Goal: Task Accomplishment & Management: Manage account settings

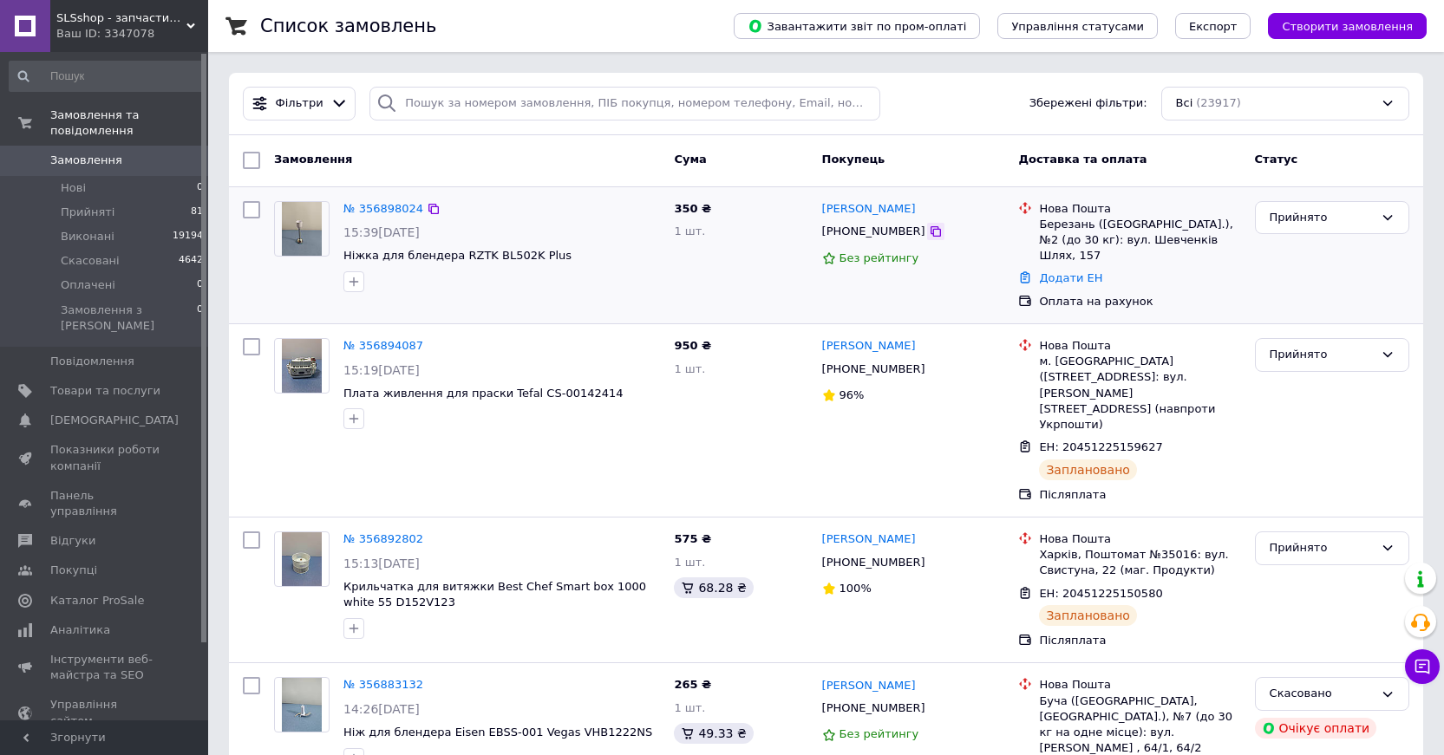
click at [930, 237] on icon at bounding box center [935, 231] width 10 height 10
click at [930, 231] on icon at bounding box center [935, 231] width 10 height 10
drag, startPoint x: 272, startPoint y: 285, endPoint x: 340, endPoint y: 285, distance: 67.6
click at [272, 285] on div at bounding box center [301, 246] width 69 height 105
click at [427, 206] on icon at bounding box center [434, 209] width 14 height 14
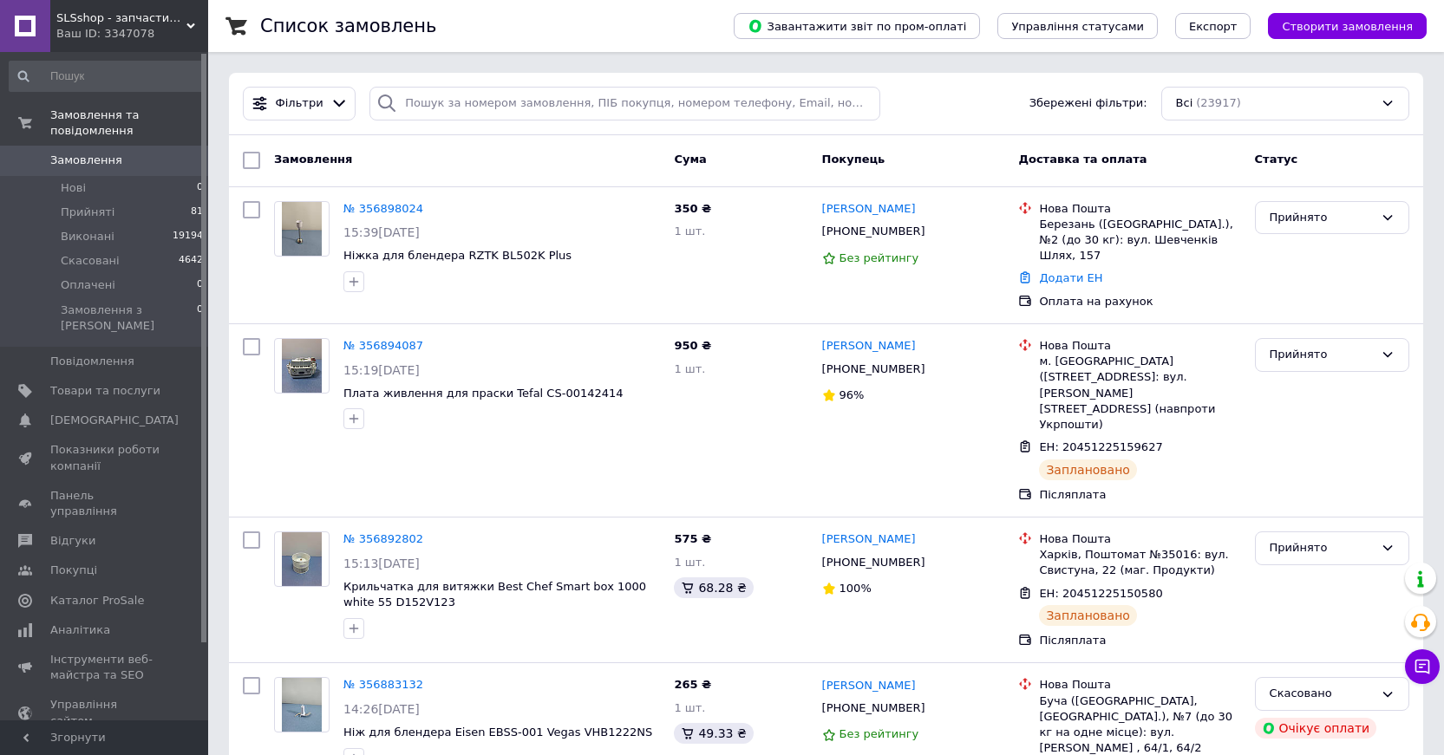
click at [1370, 10] on div "Завантажити звіт по пром-оплаті Управління статусами Експорт Створити замовлення" at bounding box center [1062, 26] width 727 height 52
click at [1361, 22] on span "Створити замовлення" at bounding box center [1346, 26] width 131 height 13
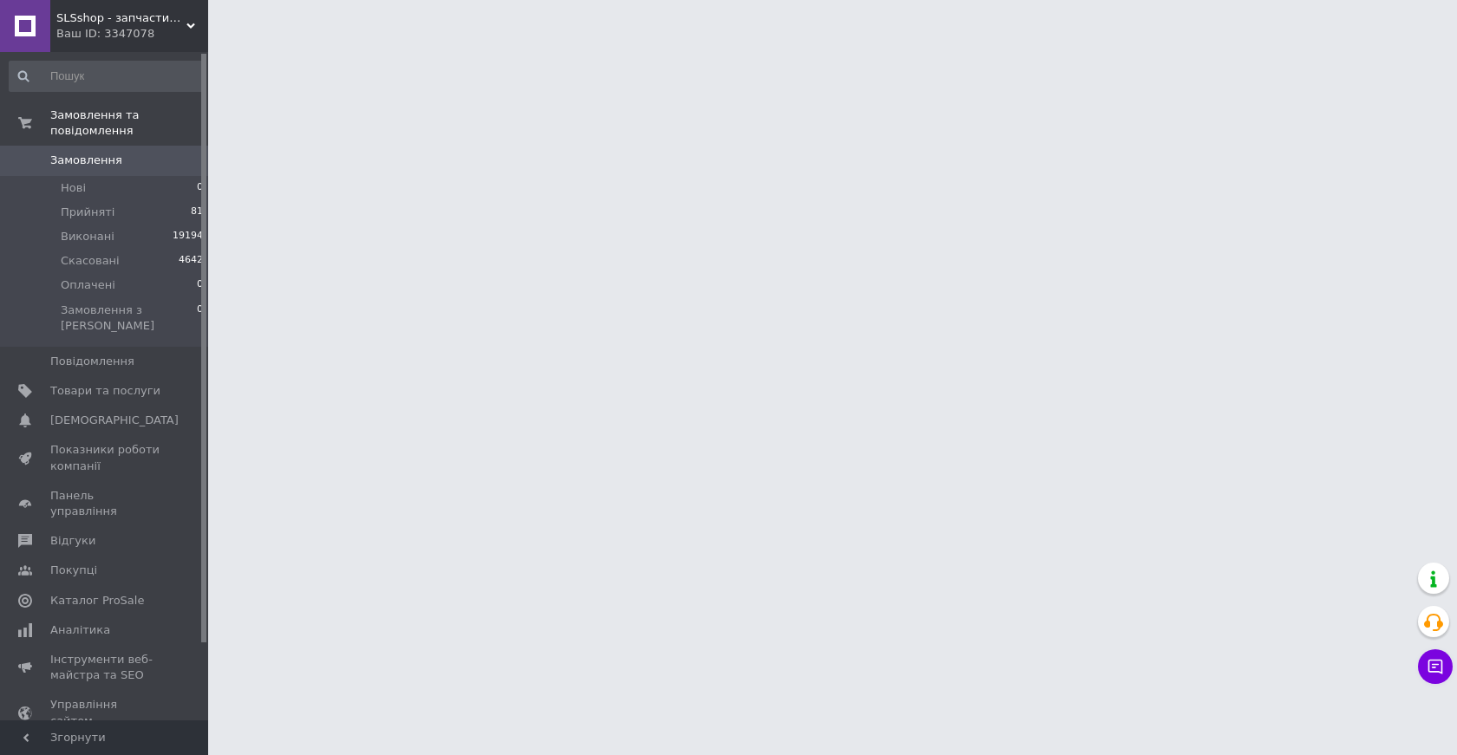
click at [106, 153] on span "Замовлення" at bounding box center [86, 161] width 72 height 16
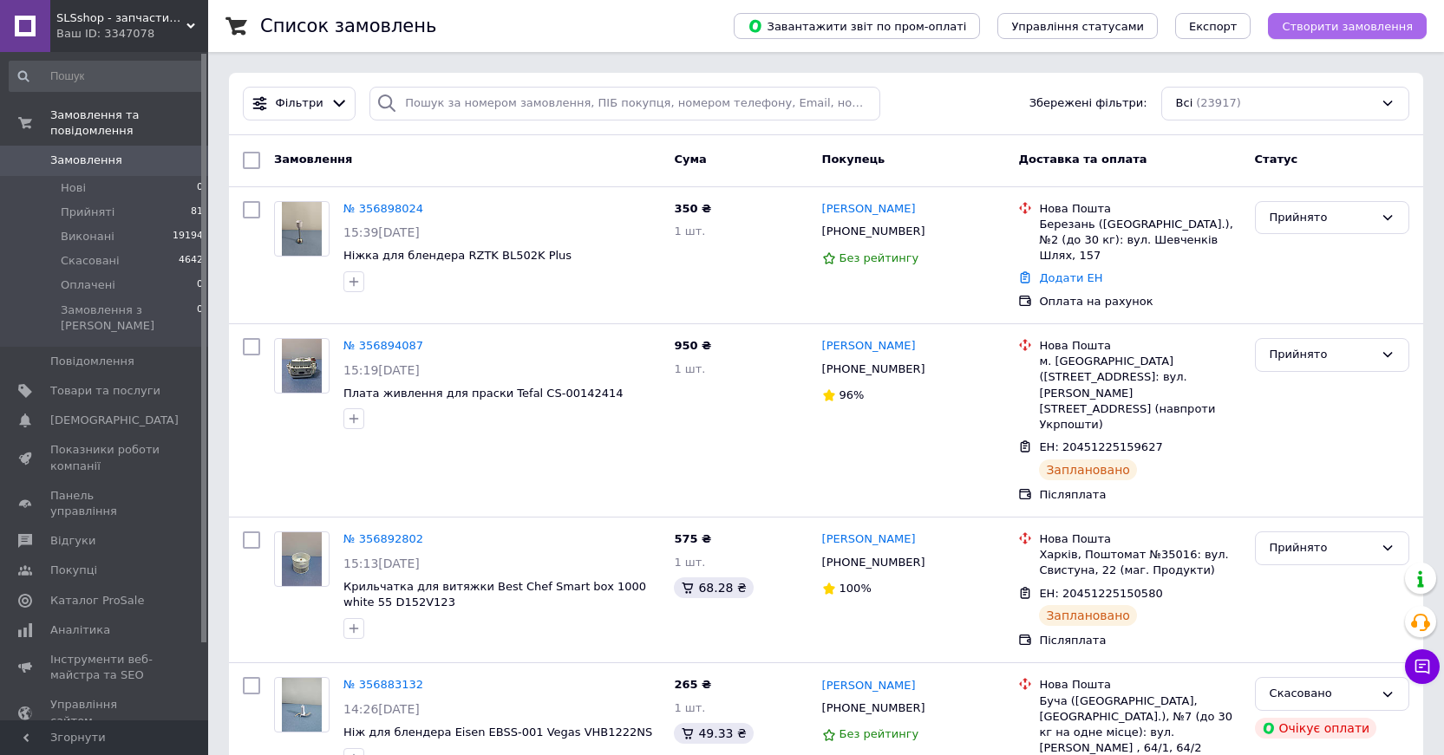
click at [1373, 25] on span "Створити замовлення" at bounding box center [1346, 26] width 131 height 13
click at [1333, 20] on span "Створити замовлення" at bounding box center [1346, 26] width 131 height 13
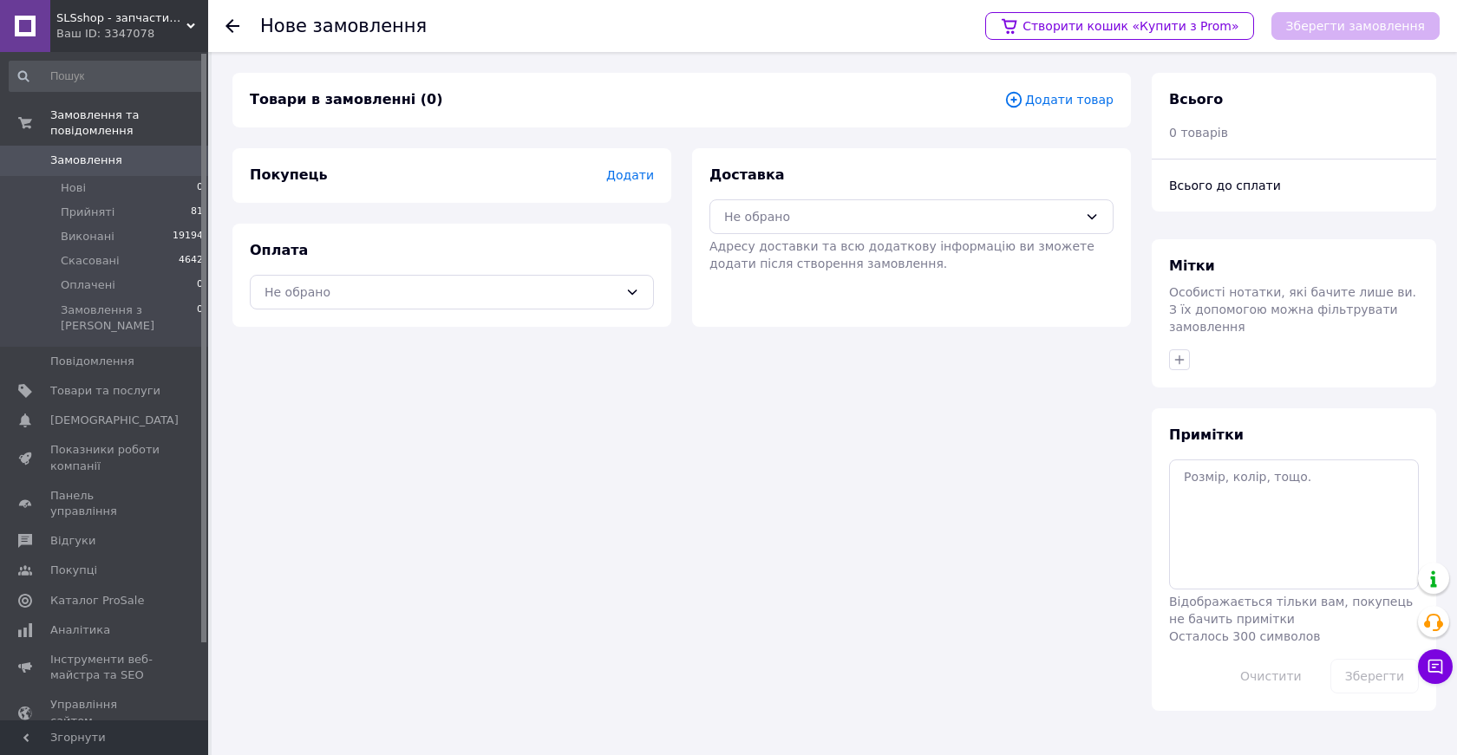
click at [1068, 98] on span "Додати товар" at bounding box center [1058, 99] width 109 height 19
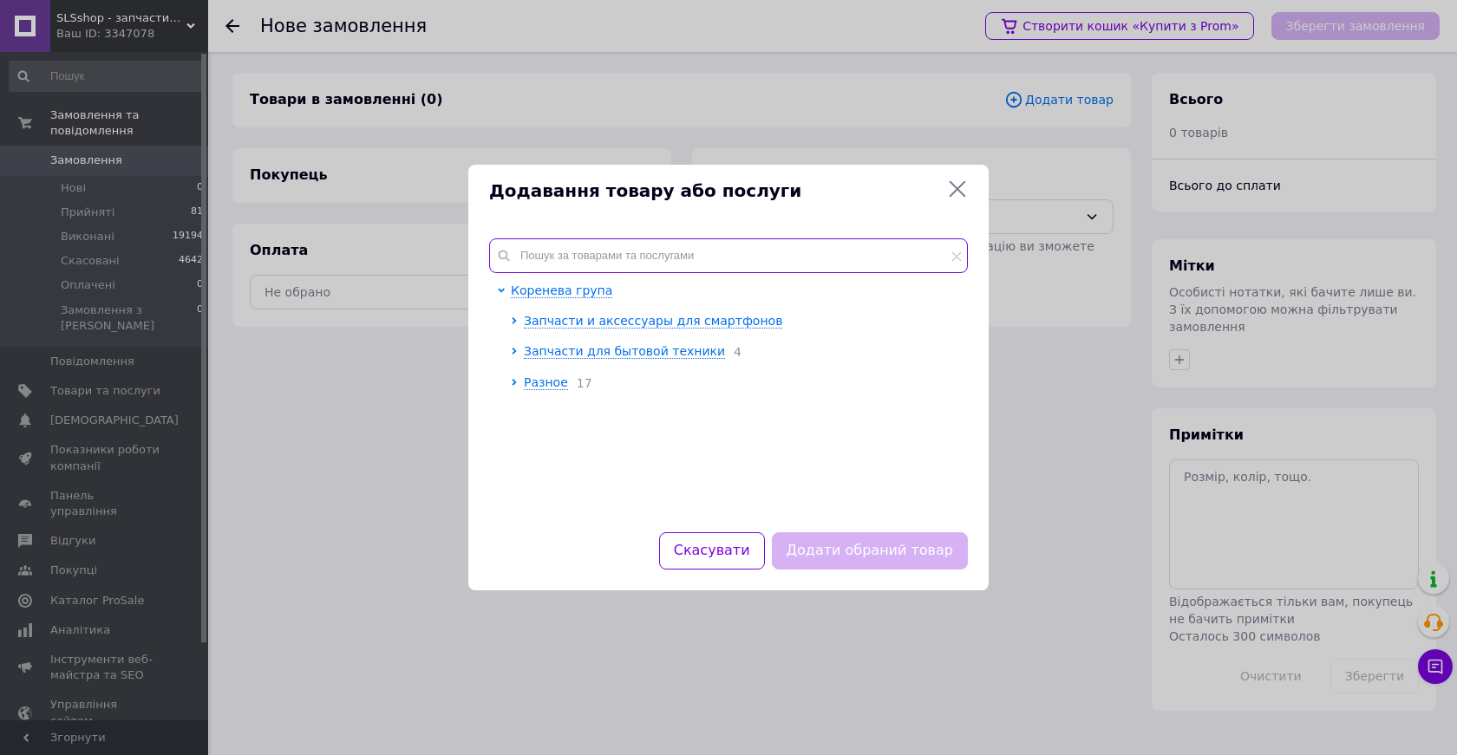
click at [564, 244] on input "text" at bounding box center [728, 255] width 479 height 35
paste input "ZR904301"
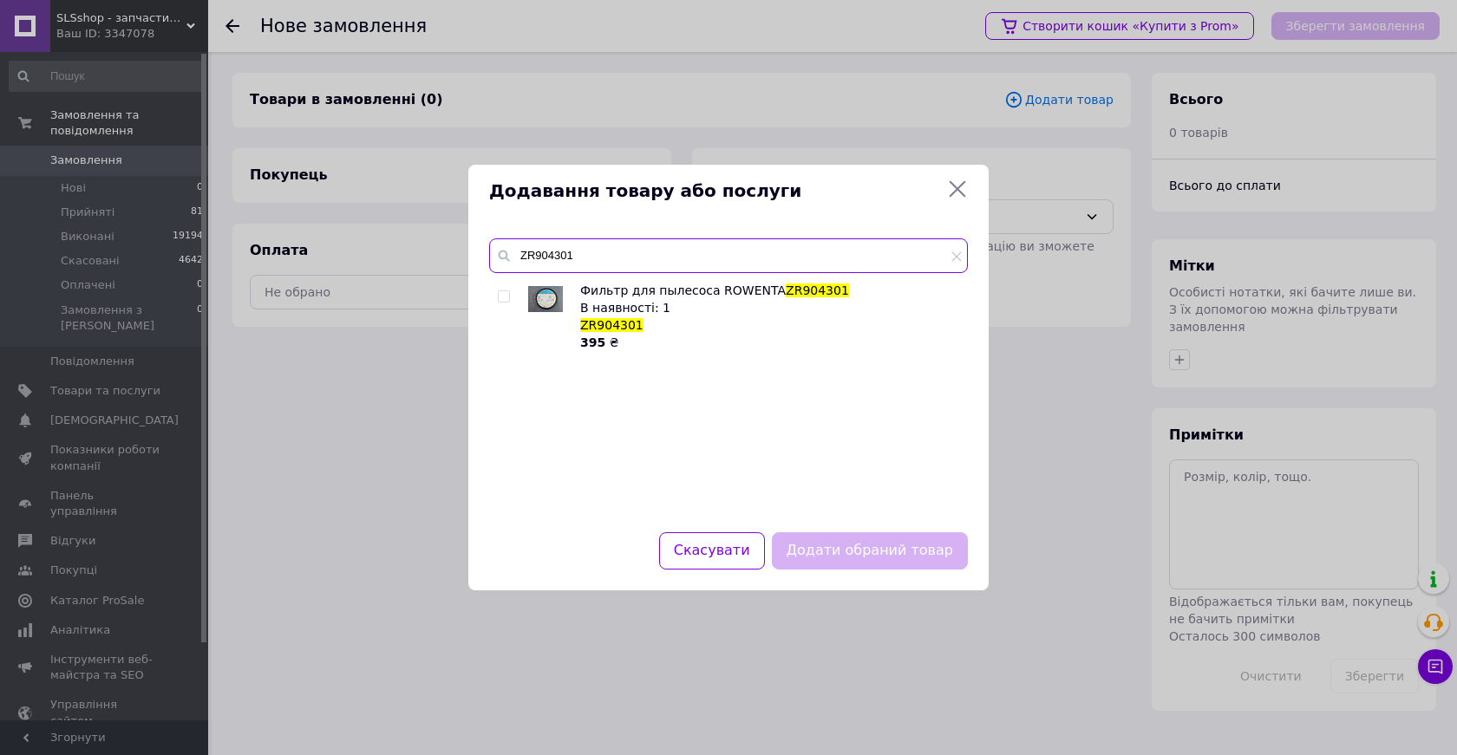
type input "ZR904301"
click at [503, 291] on input "checkbox" at bounding box center [503, 296] width 11 height 11
checkbox input "true"
click at [914, 532] on button "Додати обраний товар" at bounding box center [870, 550] width 196 height 37
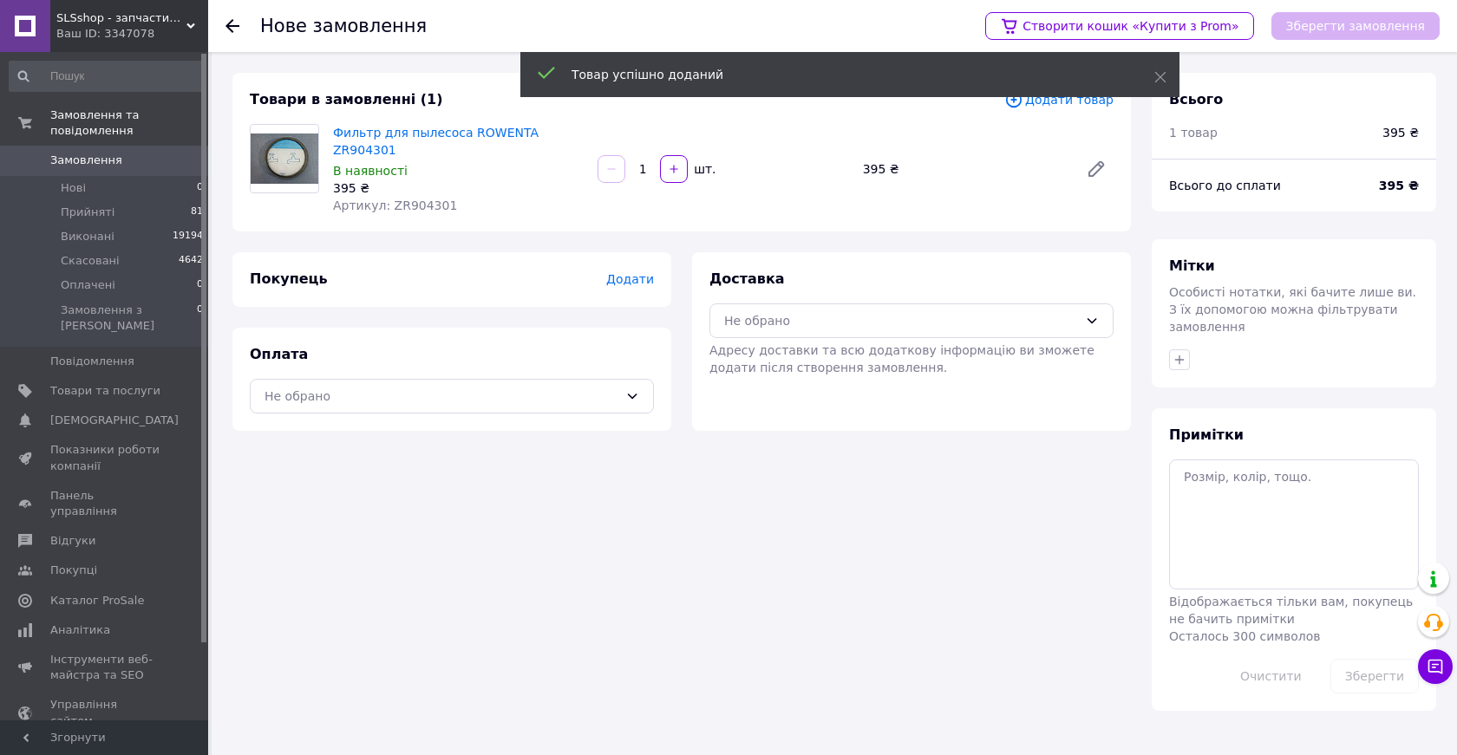
click at [623, 272] on span "Додати" at bounding box center [630, 279] width 48 height 14
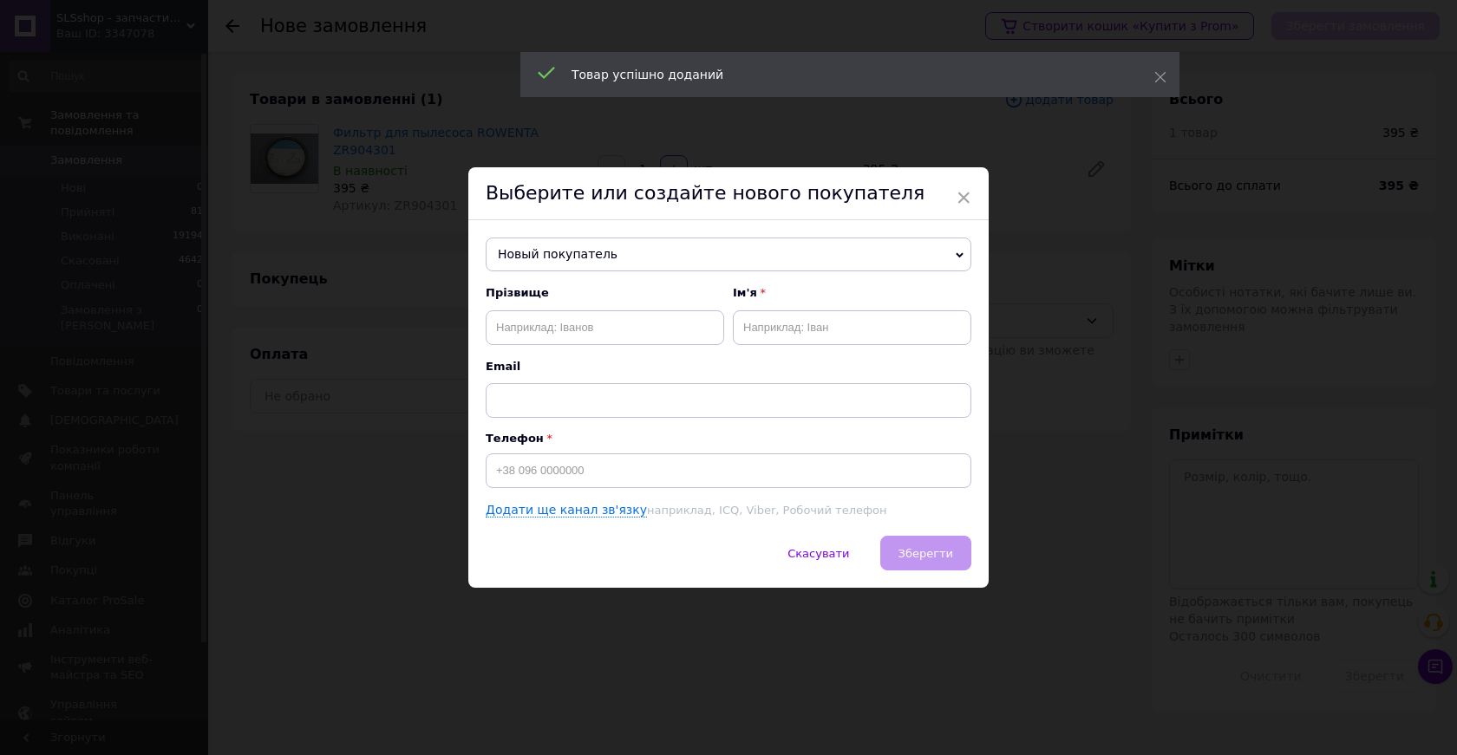
drag, startPoint x: 581, startPoint y: 344, endPoint x: 572, endPoint y: 330, distance: 16.4
click at [579, 342] on div "Прізвище Ім'я Email" at bounding box center [729, 351] width 486 height 132
click at [570, 325] on input "text" at bounding box center [605, 327] width 238 height 35
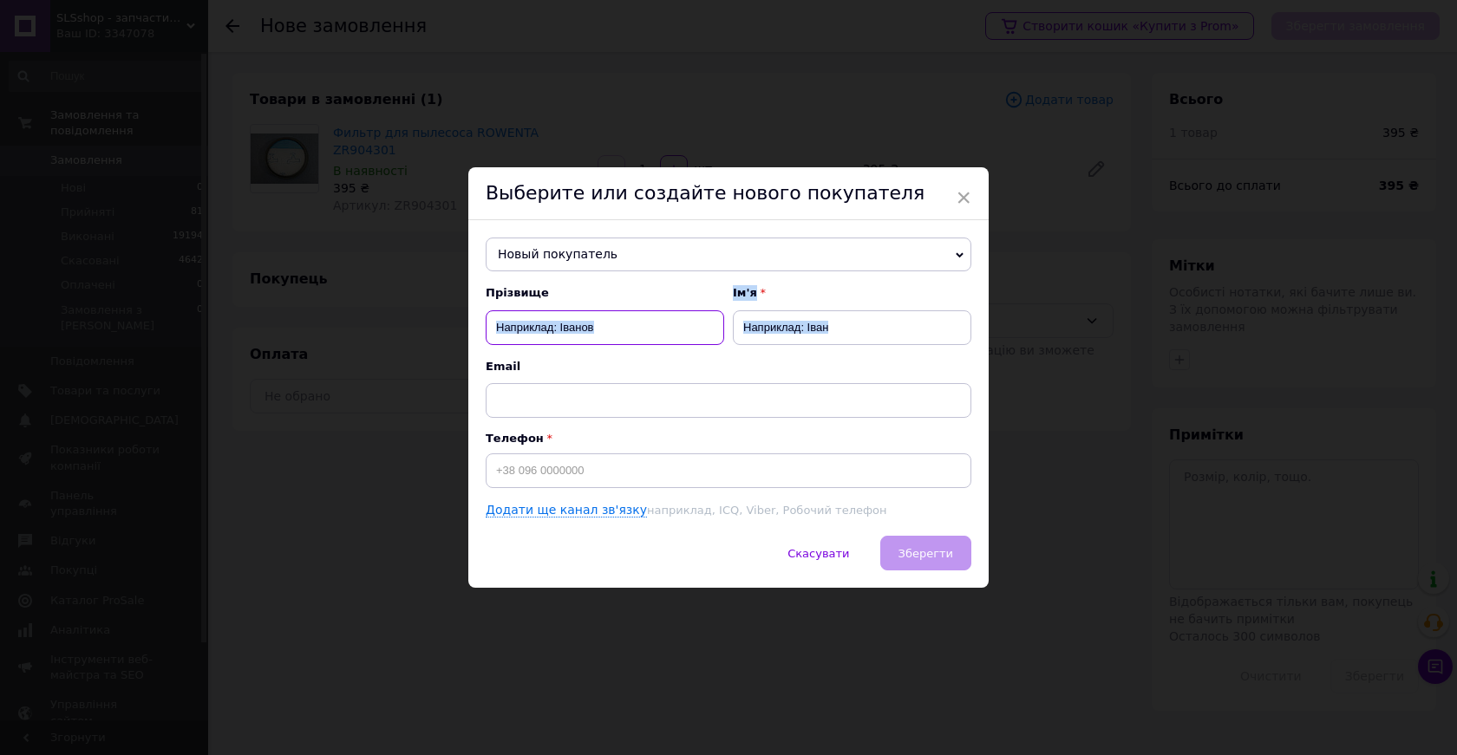
click at [613, 328] on input "text" at bounding box center [605, 327] width 238 height 35
type input "Стрільчук"
click at [753, 321] on input "text" at bounding box center [852, 327] width 238 height 35
type input "Галина"
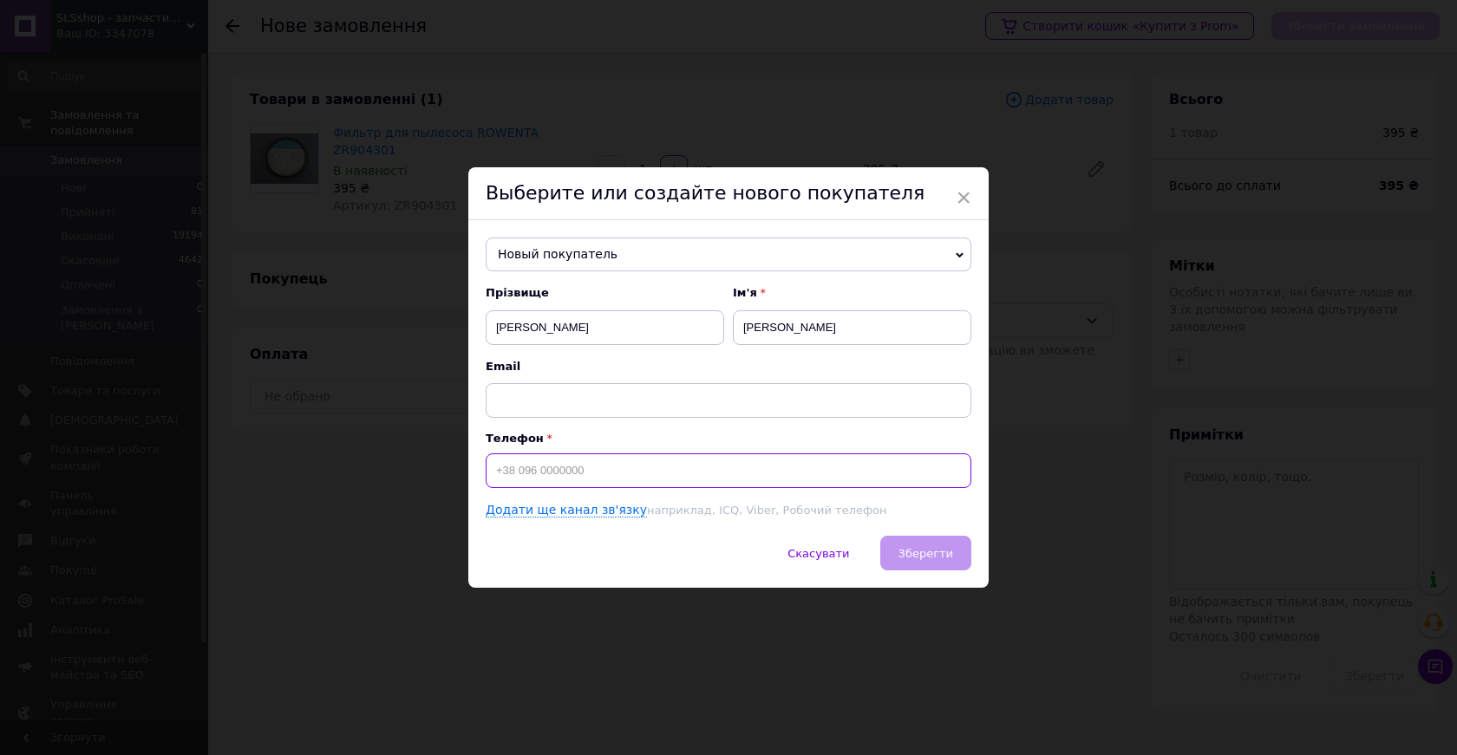
click at [572, 478] on input at bounding box center [729, 470] width 486 height 35
type input "[PHONE_NUMBER]"
click at [920, 550] on span "Зберегти" at bounding box center [925, 553] width 55 height 13
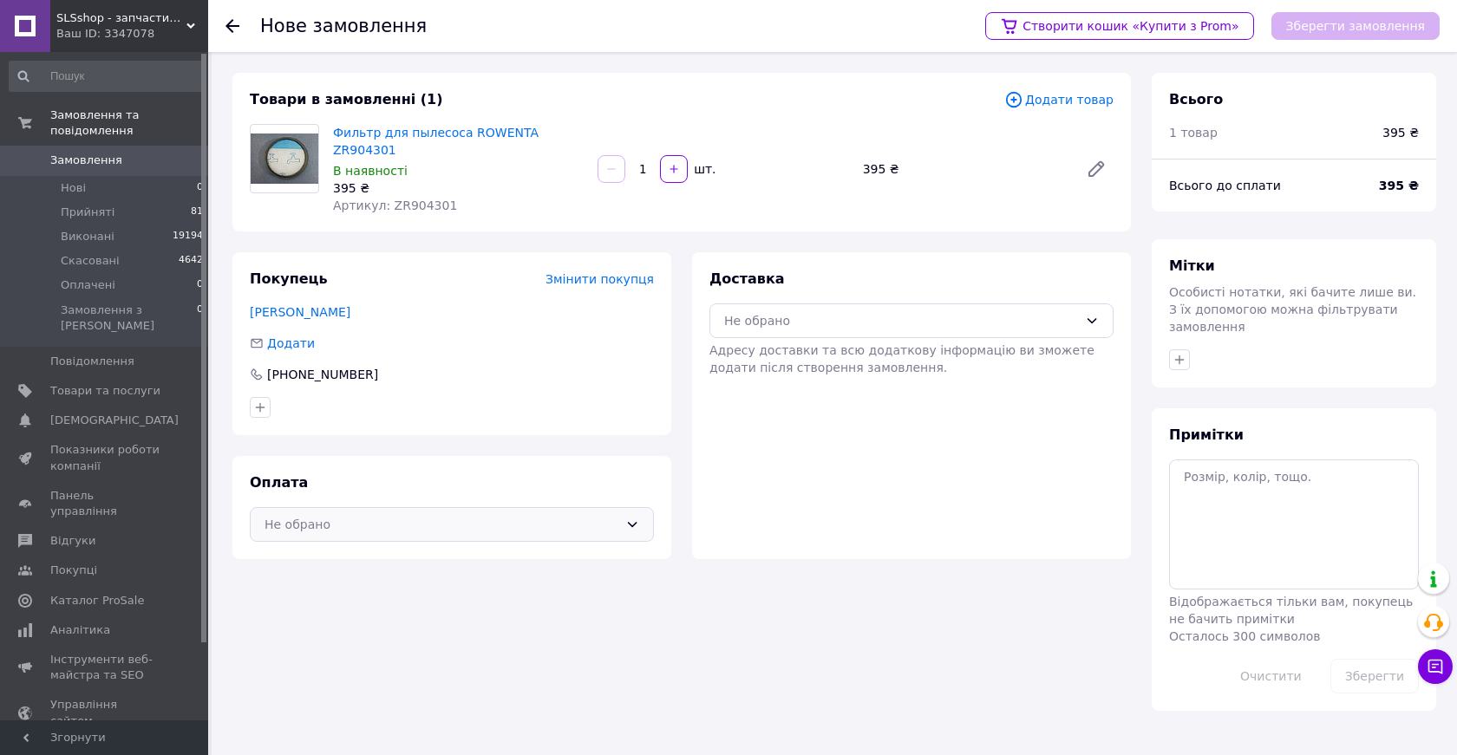
click at [606, 515] on div "Не обрано" at bounding box center [441, 524] width 354 height 19
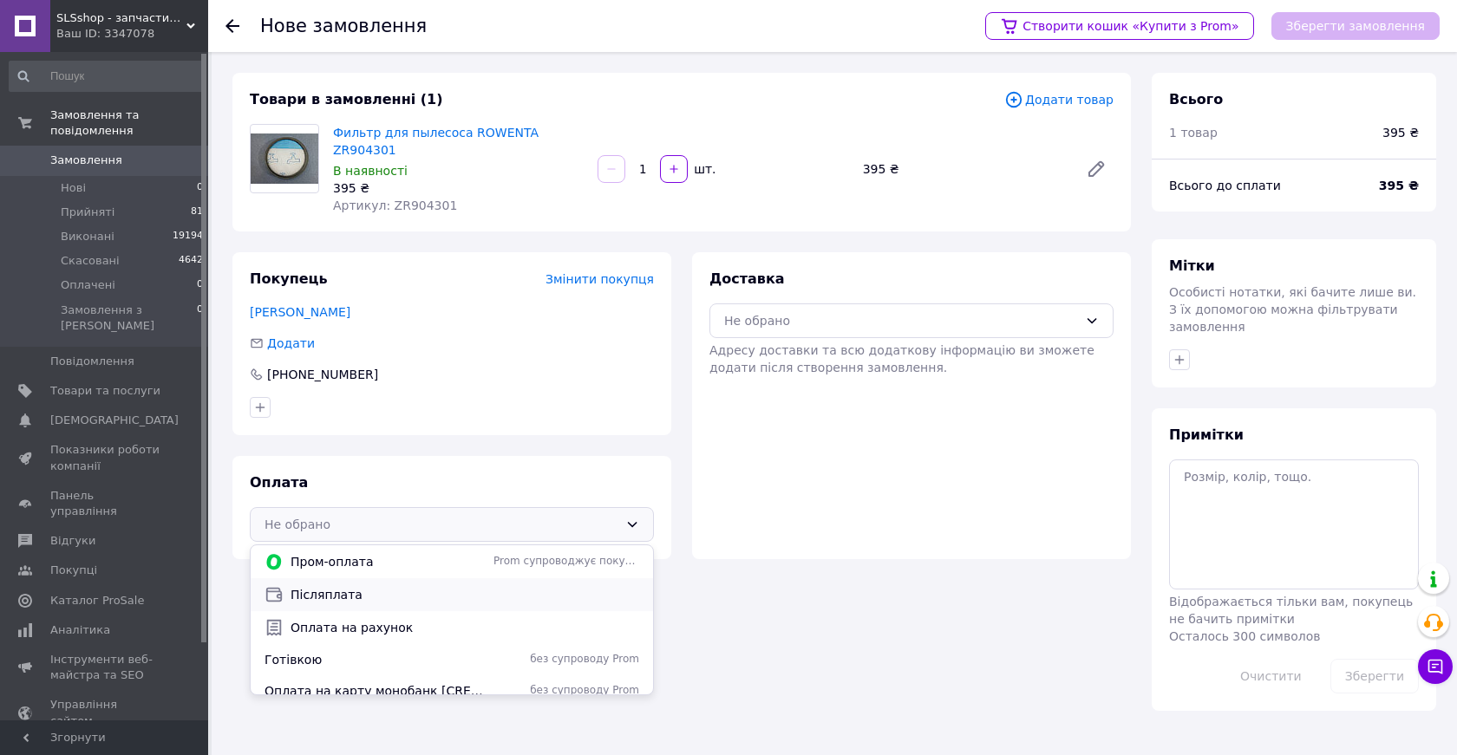
click at [325, 586] on span "Післяплата" at bounding box center [464, 594] width 349 height 17
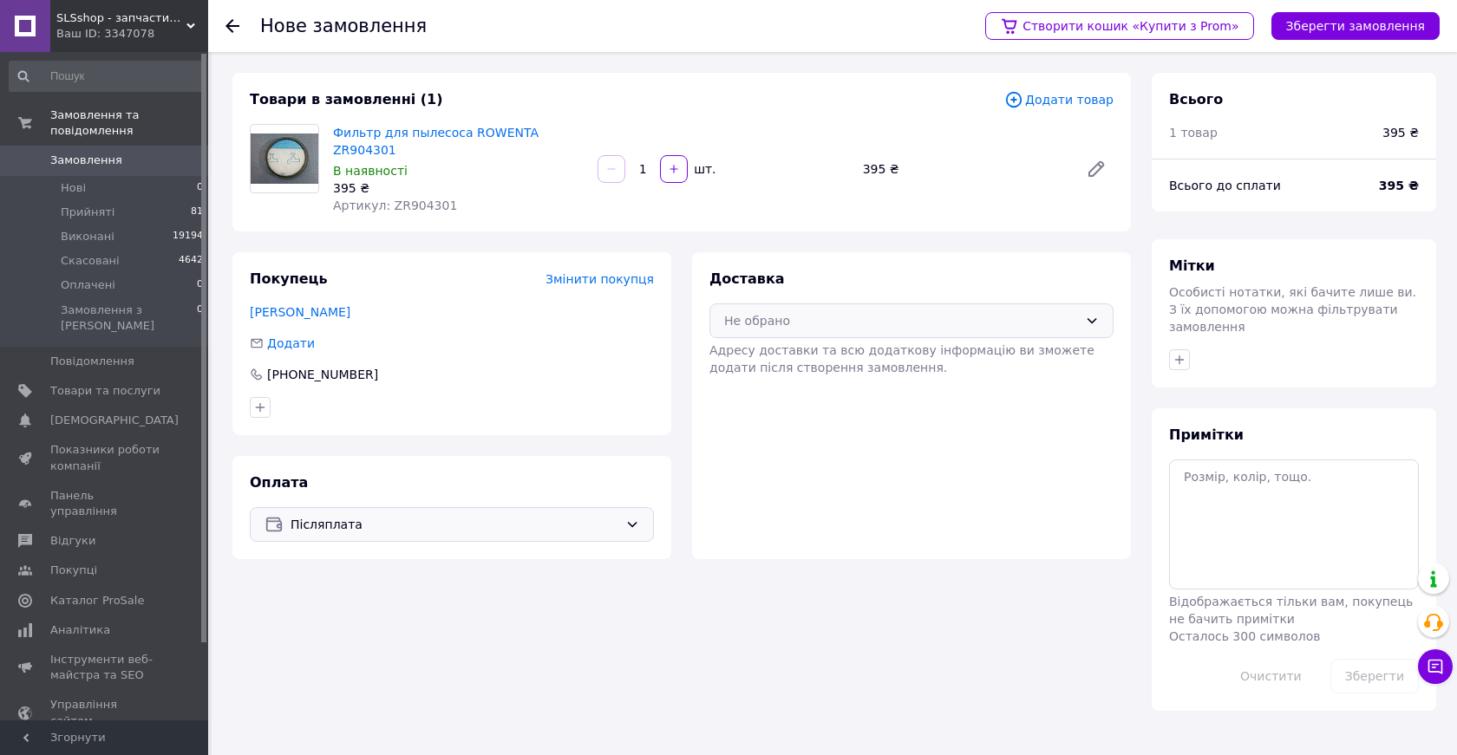
click at [1060, 311] on div "Не обрано" at bounding box center [901, 320] width 354 height 19
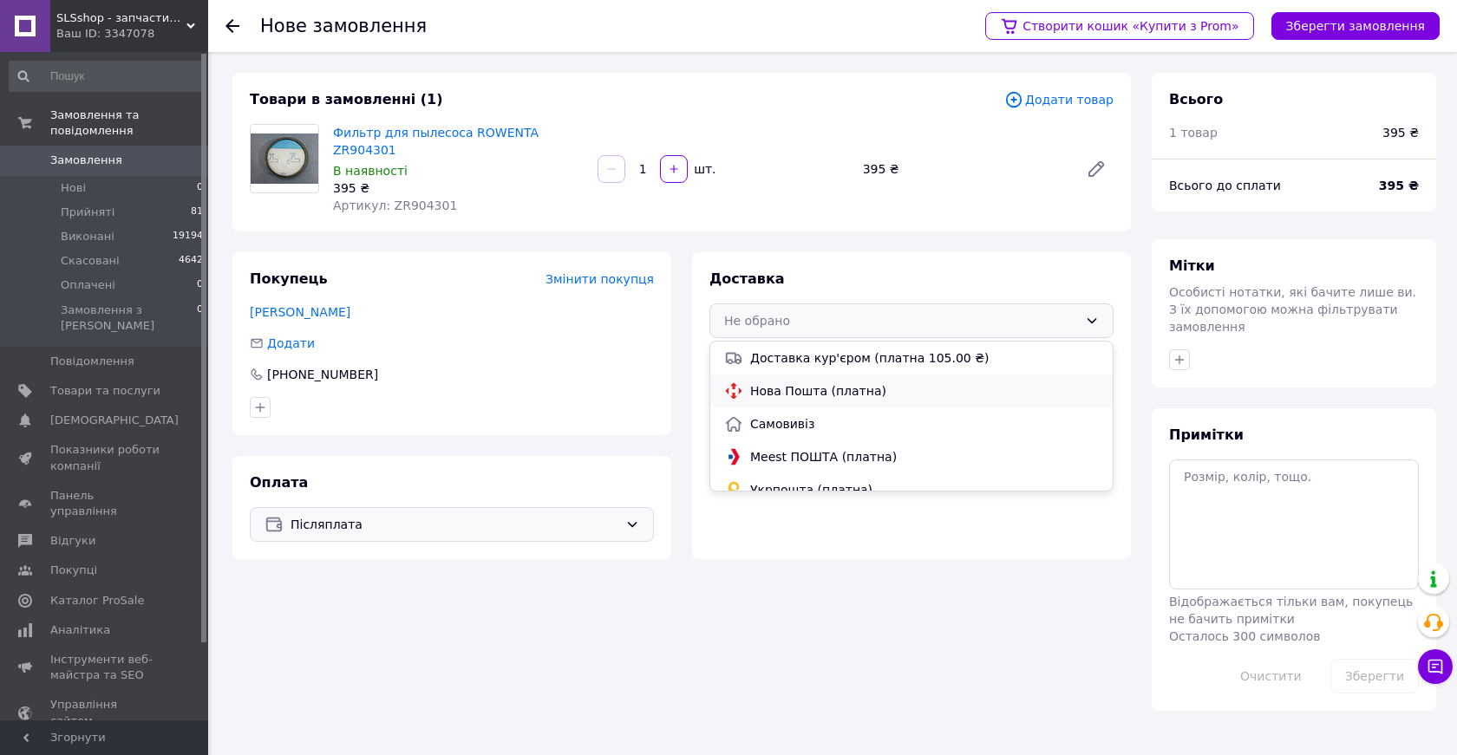
click at [796, 382] on span "Нова Пошта (платна)" at bounding box center [924, 390] width 349 height 17
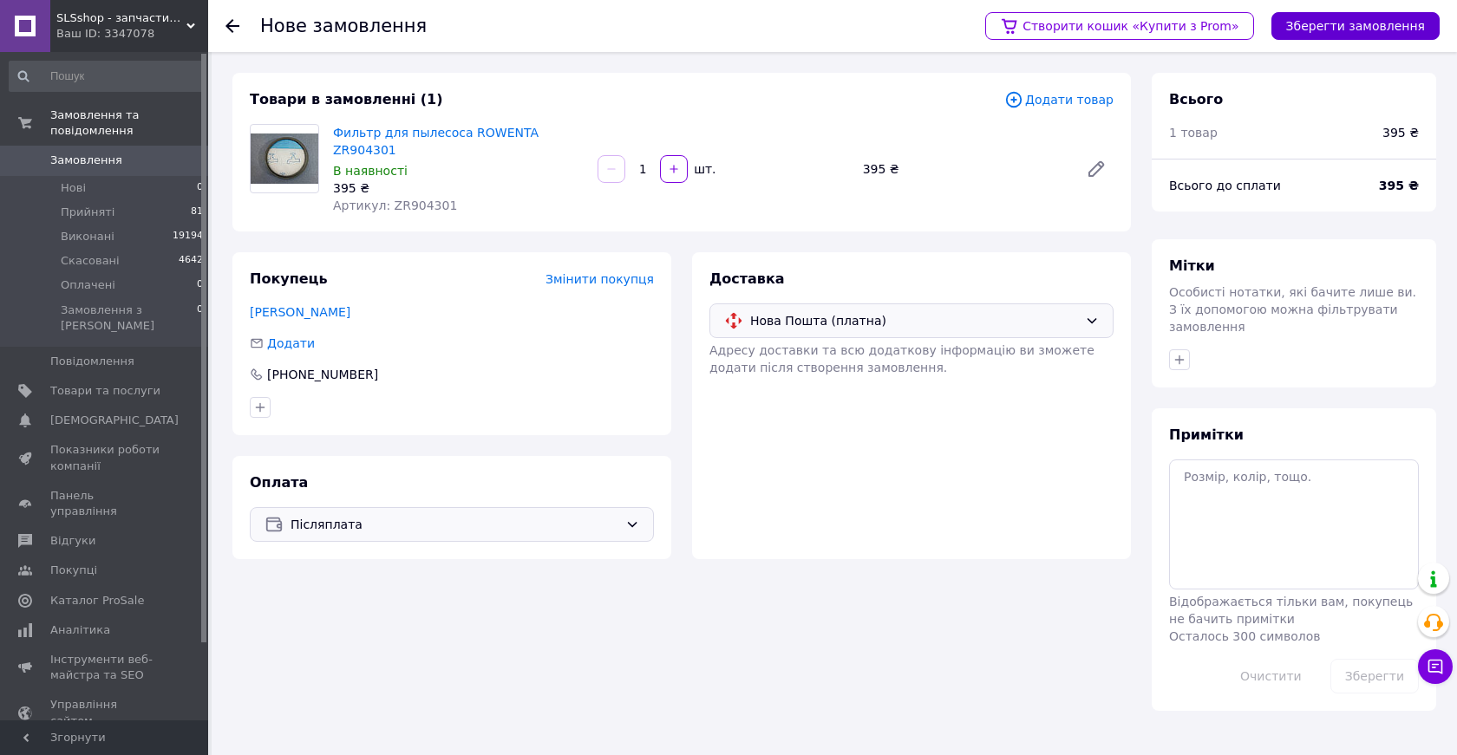
click at [1349, 21] on button "Зберегти замовлення" at bounding box center [1355, 26] width 168 height 28
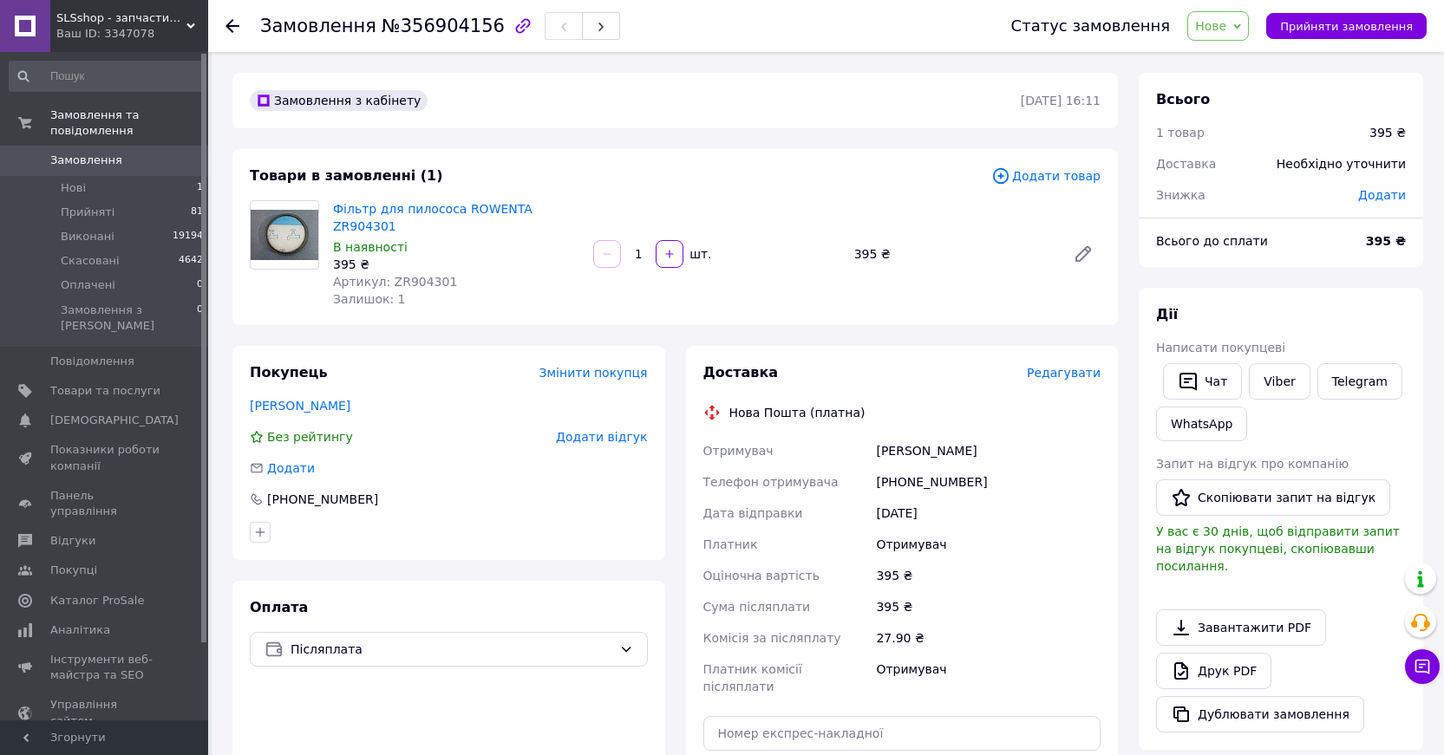
click at [1082, 366] on span "Редагувати" at bounding box center [1064, 373] width 74 height 14
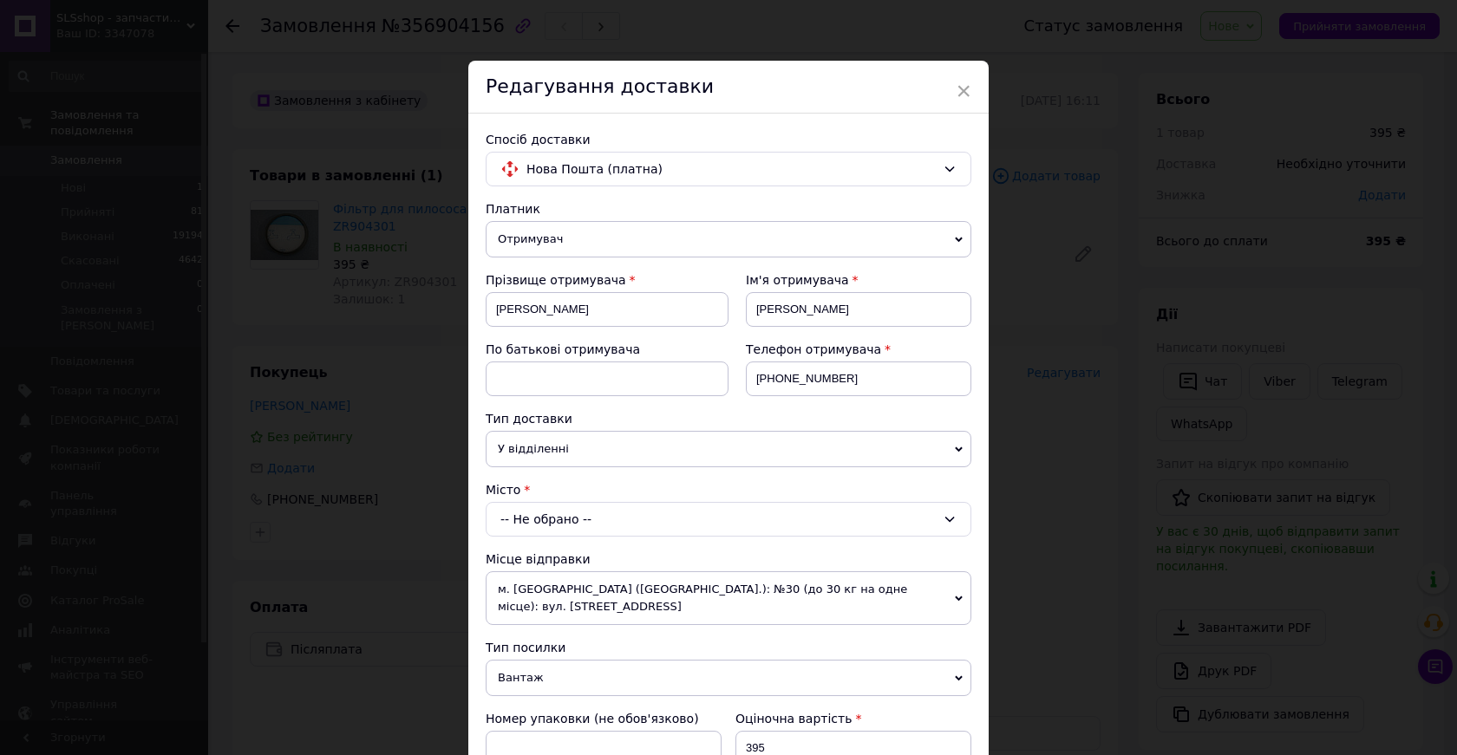
click at [538, 512] on div "-- Не обрано --" at bounding box center [729, 519] width 486 height 35
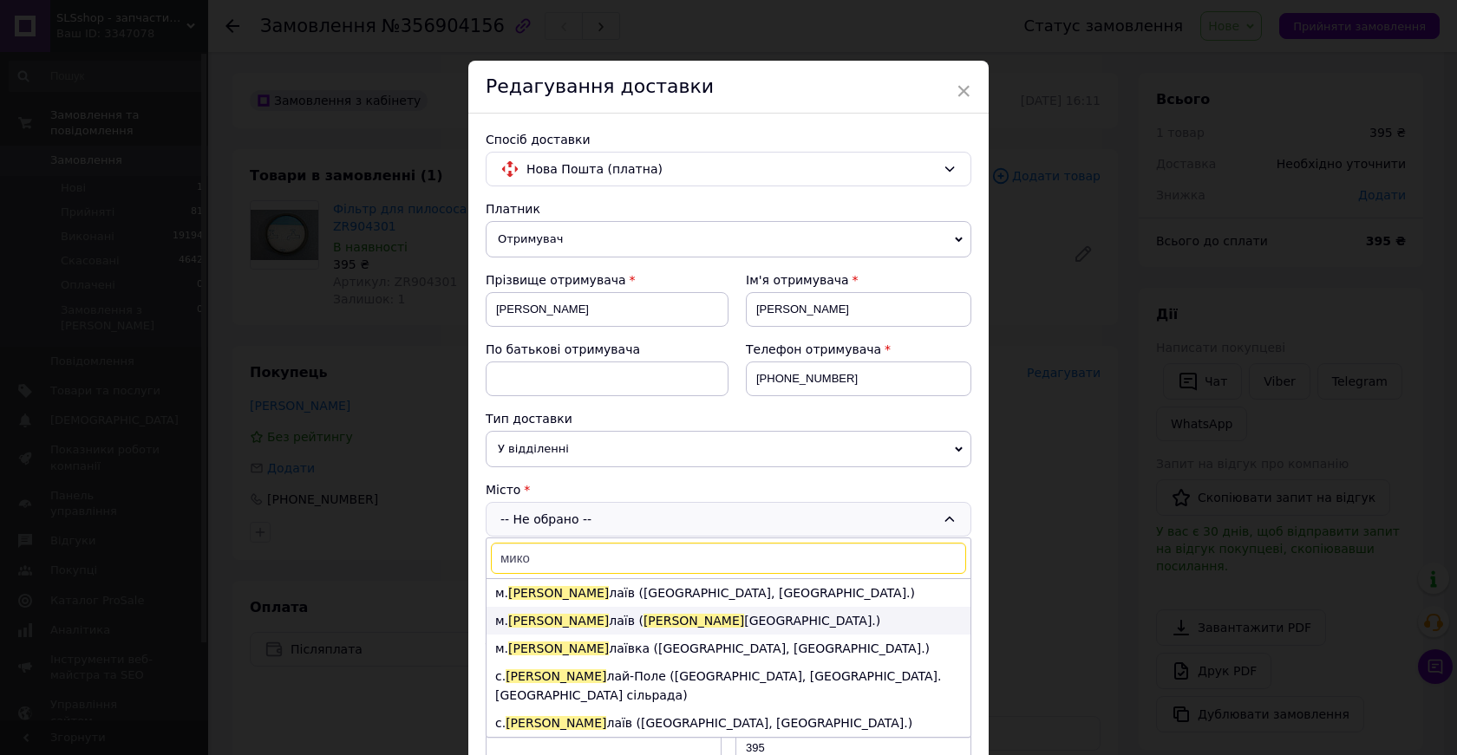
type input "мико"
click at [643, 621] on span "Мико" at bounding box center [693, 621] width 101 height 14
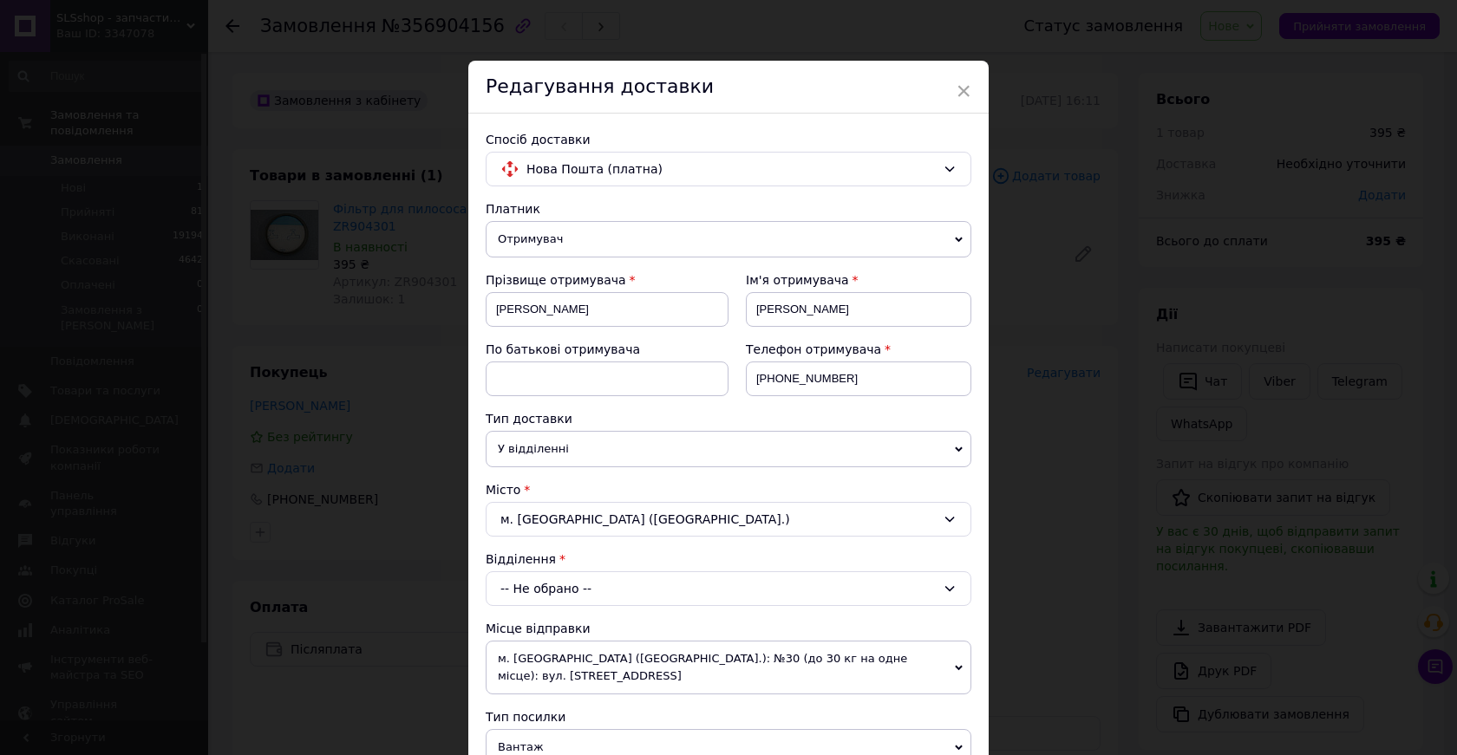
drag, startPoint x: 561, startPoint y: 594, endPoint x: 574, endPoint y: 600, distance: 14.4
click at [561, 595] on div "-- Не обрано --" at bounding box center [729, 588] width 486 height 35
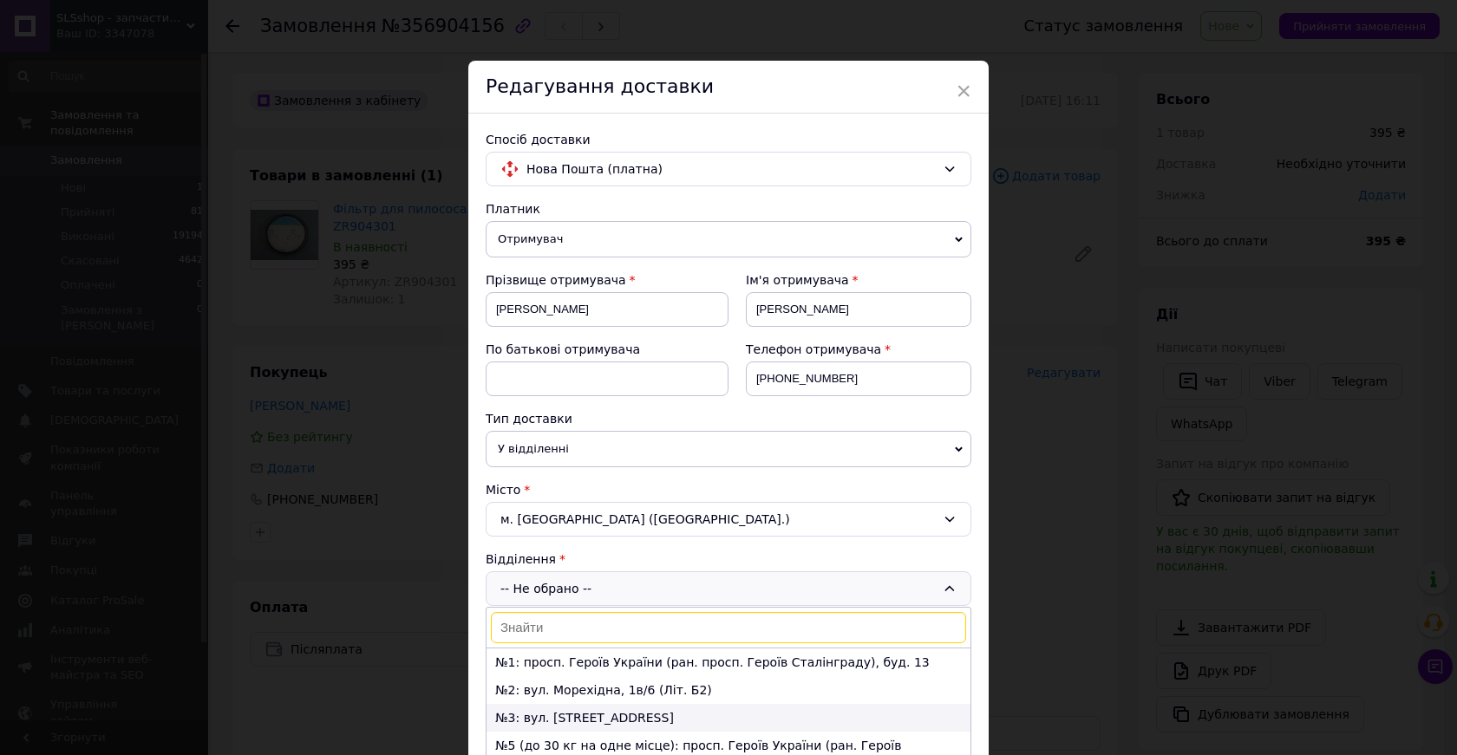
click at [613, 721] on li "№3: вул. Космонавтів, 83A" at bounding box center [728, 718] width 484 height 28
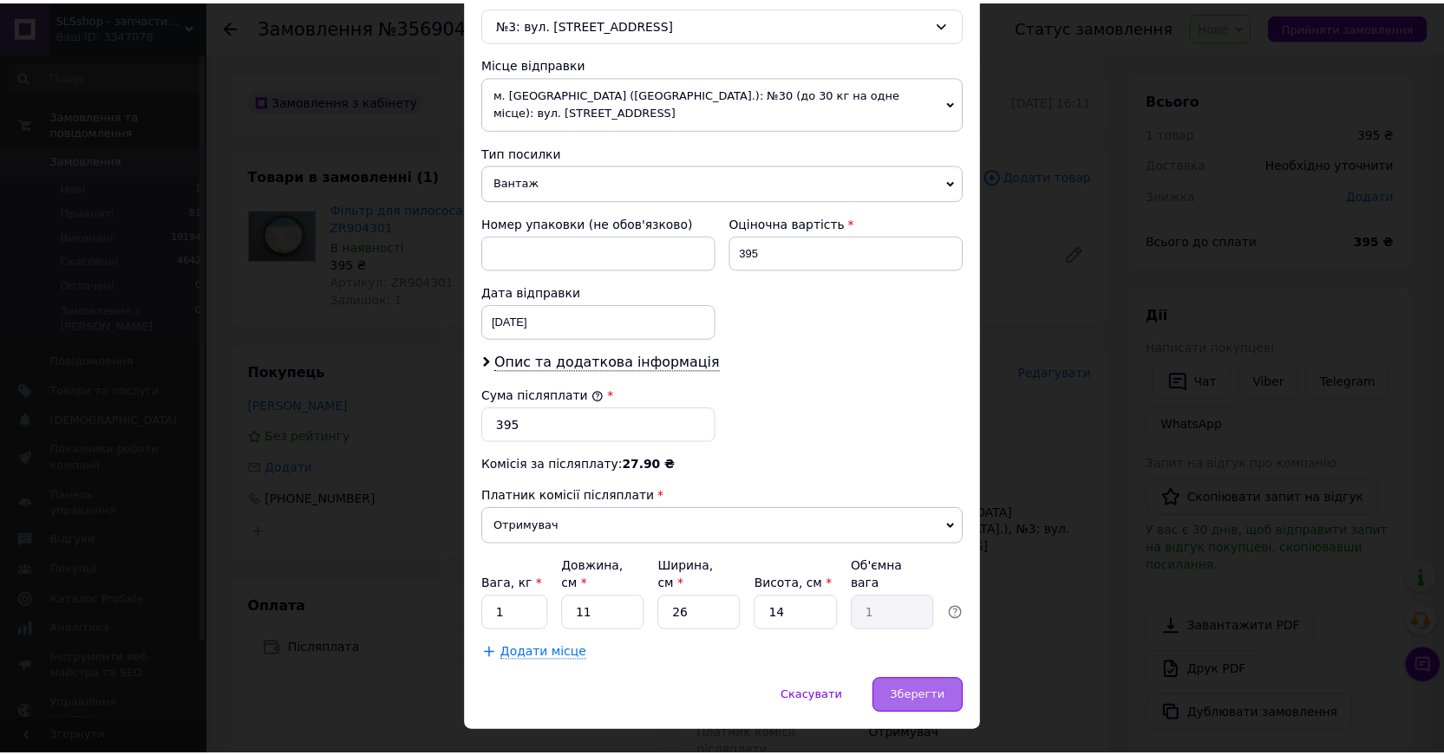
scroll to position [568, 0]
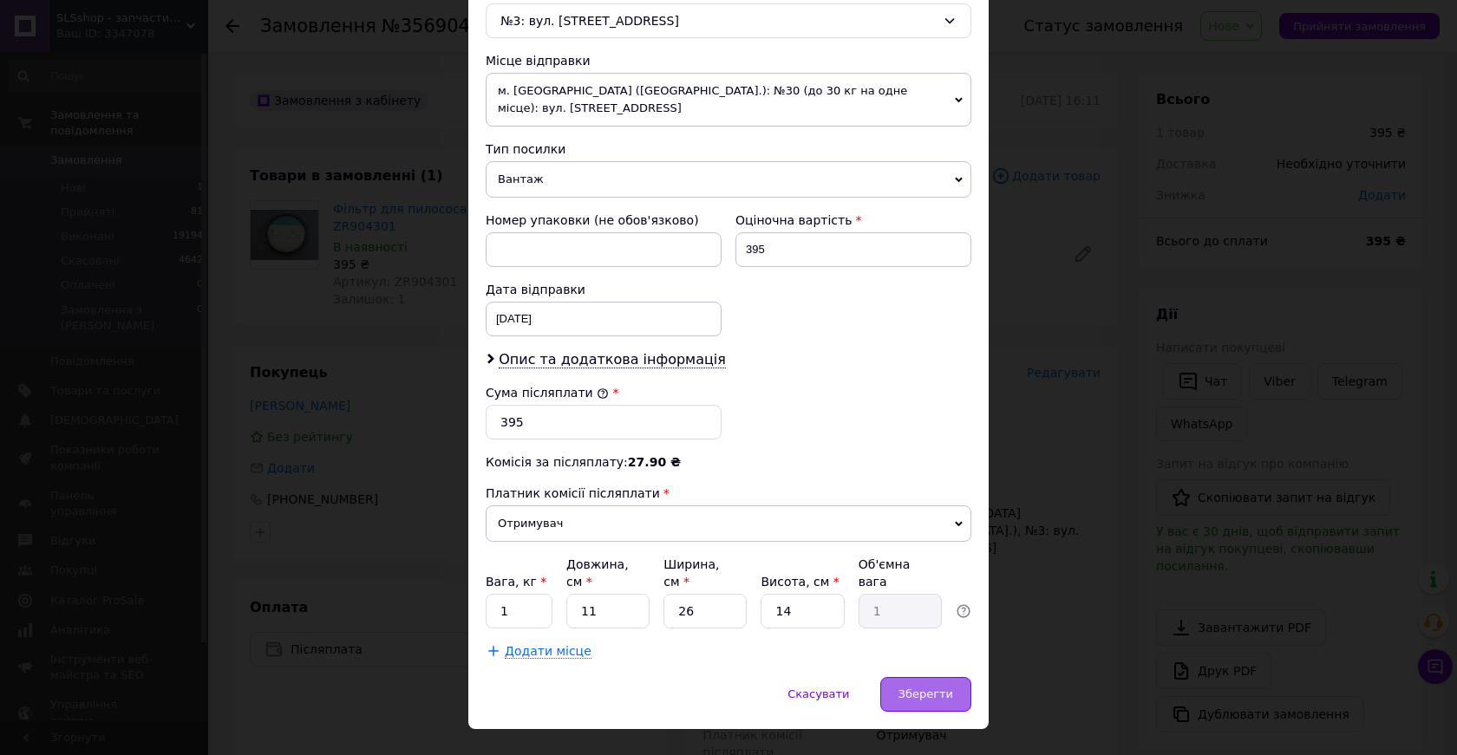
click at [918, 677] on div "Зберегти" at bounding box center [925, 694] width 91 height 35
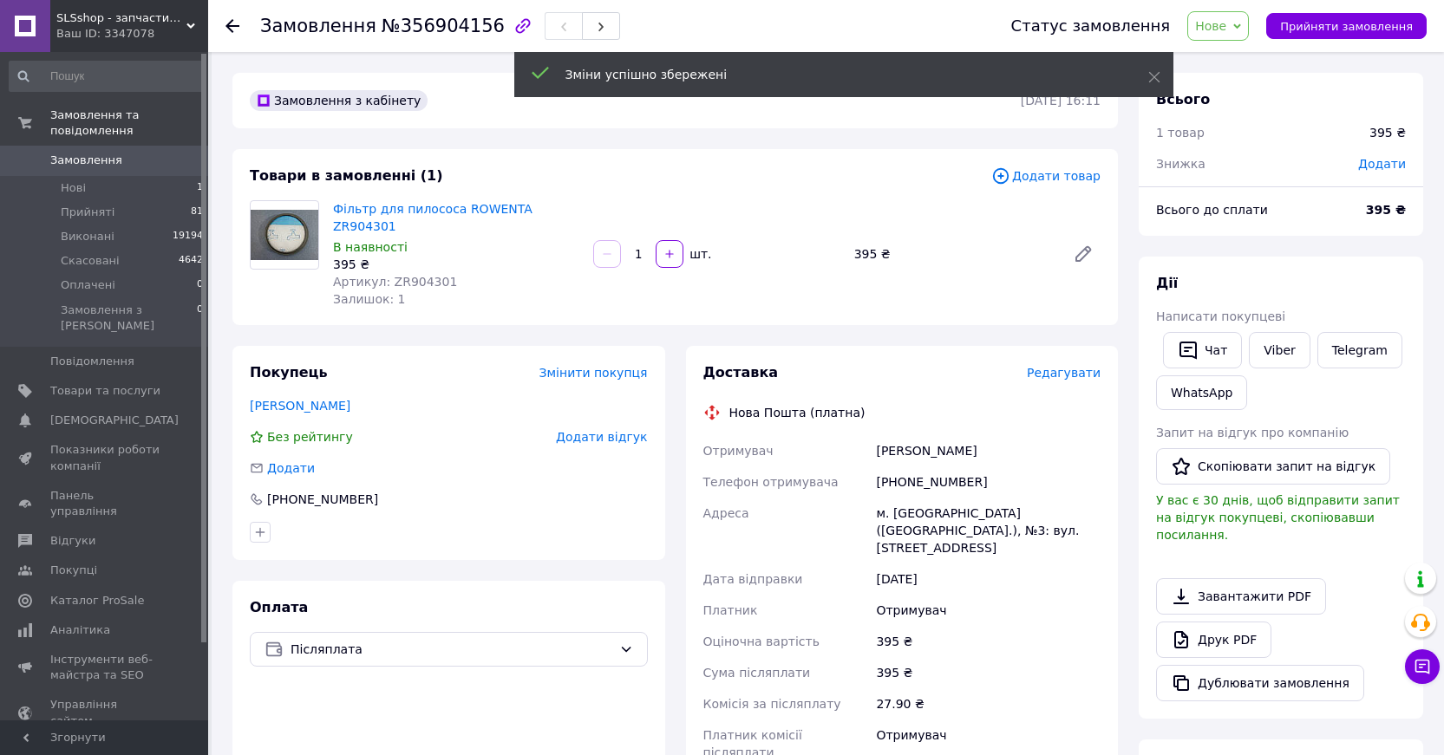
click at [1241, 27] on icon at bounding box center [1237, 27] width 8 height 8
drag, startPoint x: 1232, startPoint y: 63, endPoint x: 1118, endPoint y: 298, distance: 261.0
click at [1232, 62] on li "Прийнято" at bounding box center [1228, 61] width 80 height 26
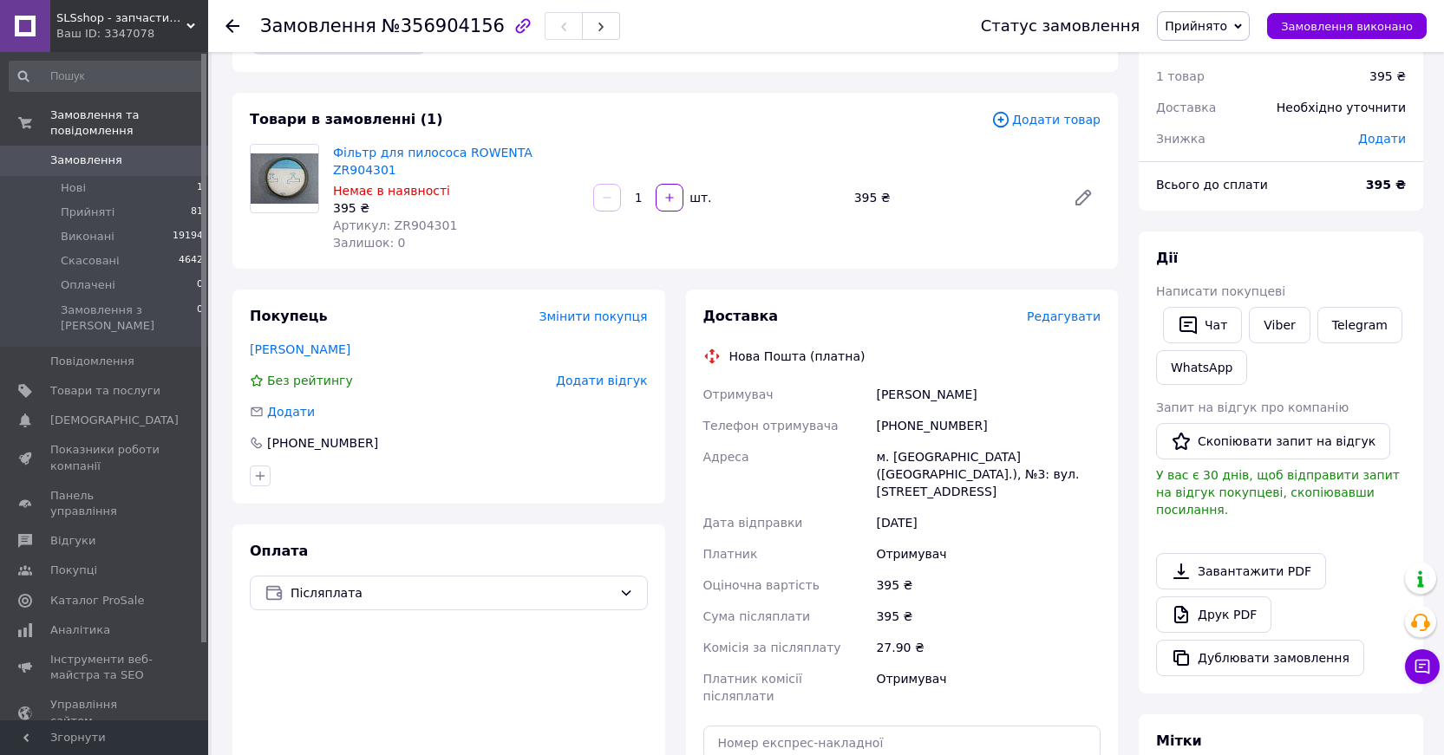
scroll to position [0, 0]
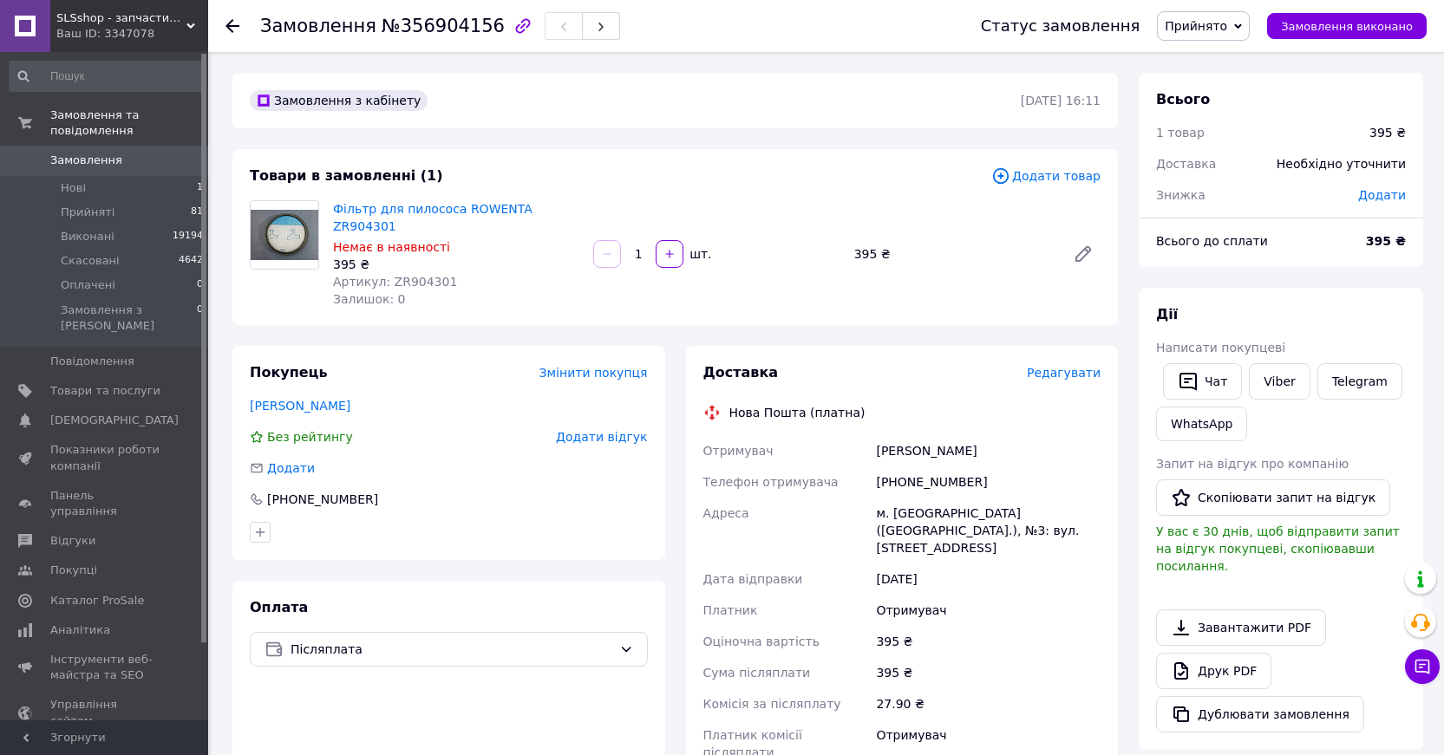
click at [75, 146] on link "Замовлення 0" at bounding box center [106, 160] width 213 height 29
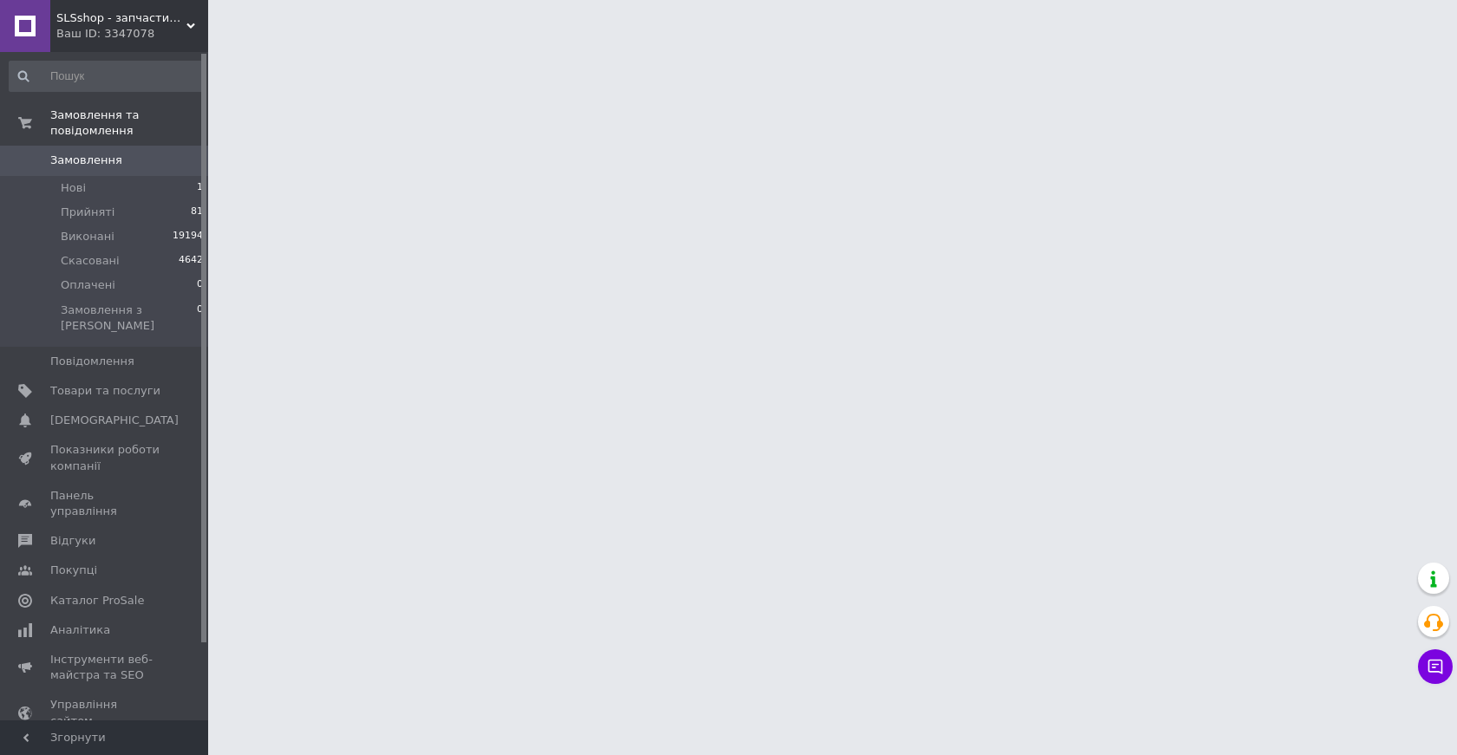
click at [112, 153] on span "Замовлення" at bounding box center [86, 161] width 72 height 16
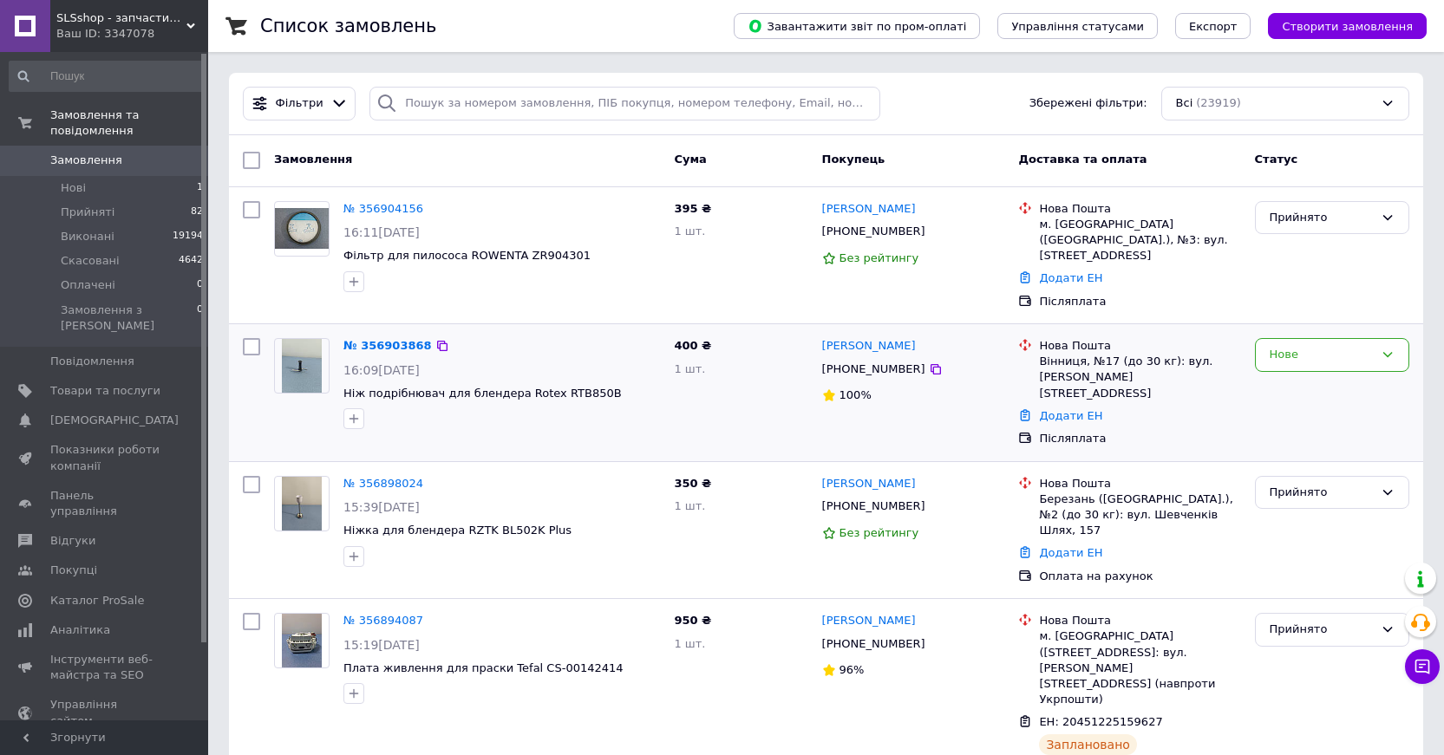
click at [263, 394] on div at bounding box center [251, 392] width 31 height 123
click at [1335, 346] on div "Нове" at bounding box center [1321, 355] width 104 height 18
click at [1305, 375] on li "Прийнято" at bounding box center [1331, 391] width 153 height 32
click at [395, 339] on link "№ 356903868" at bounding box center [383, 345] width 80 height 13
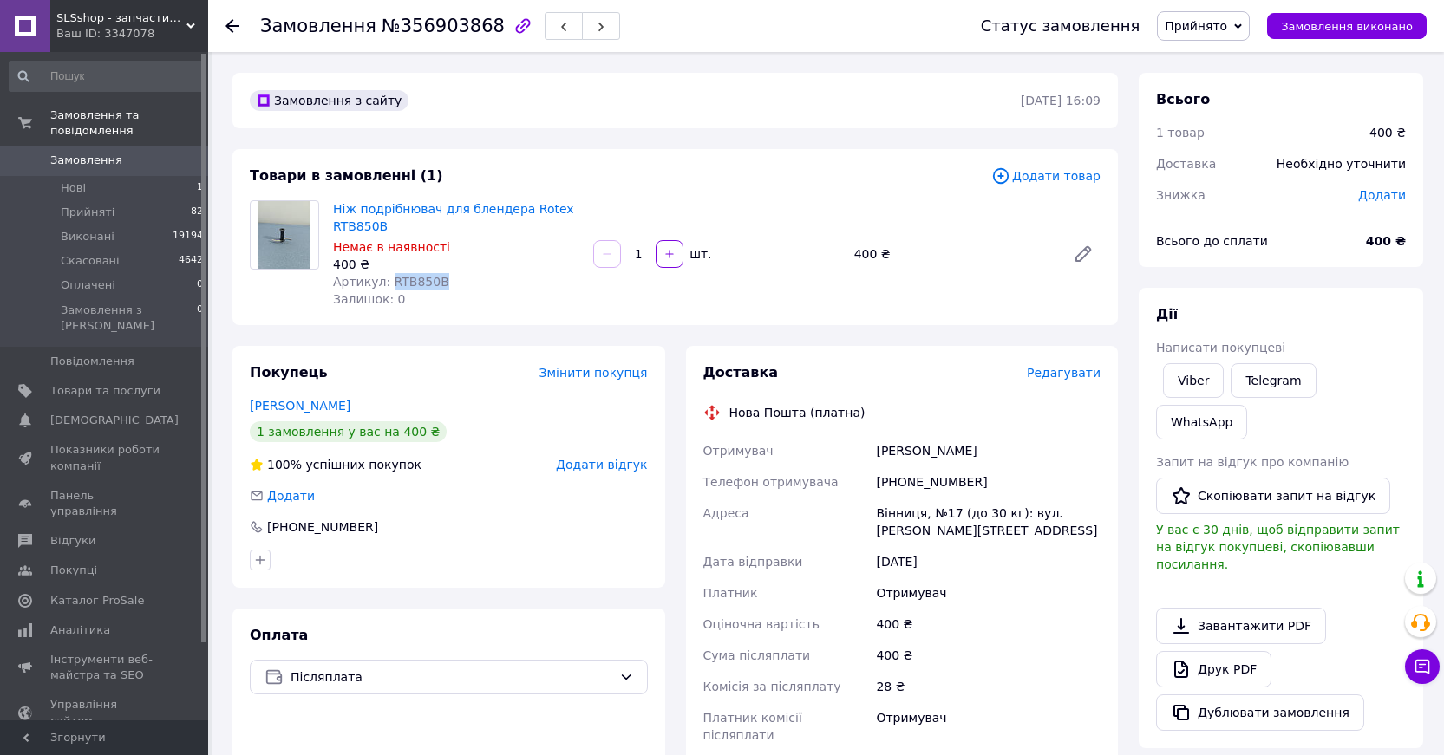
drag, startPoint x: 439, startPoint y: 276, endPoint x: 384, endPoint y: 281, distance: 54.9
click at [384, 281] on div "Артикул: RTB850B" at bounding box center [456, 281] width 246 height 17
copy span "RTB850B"
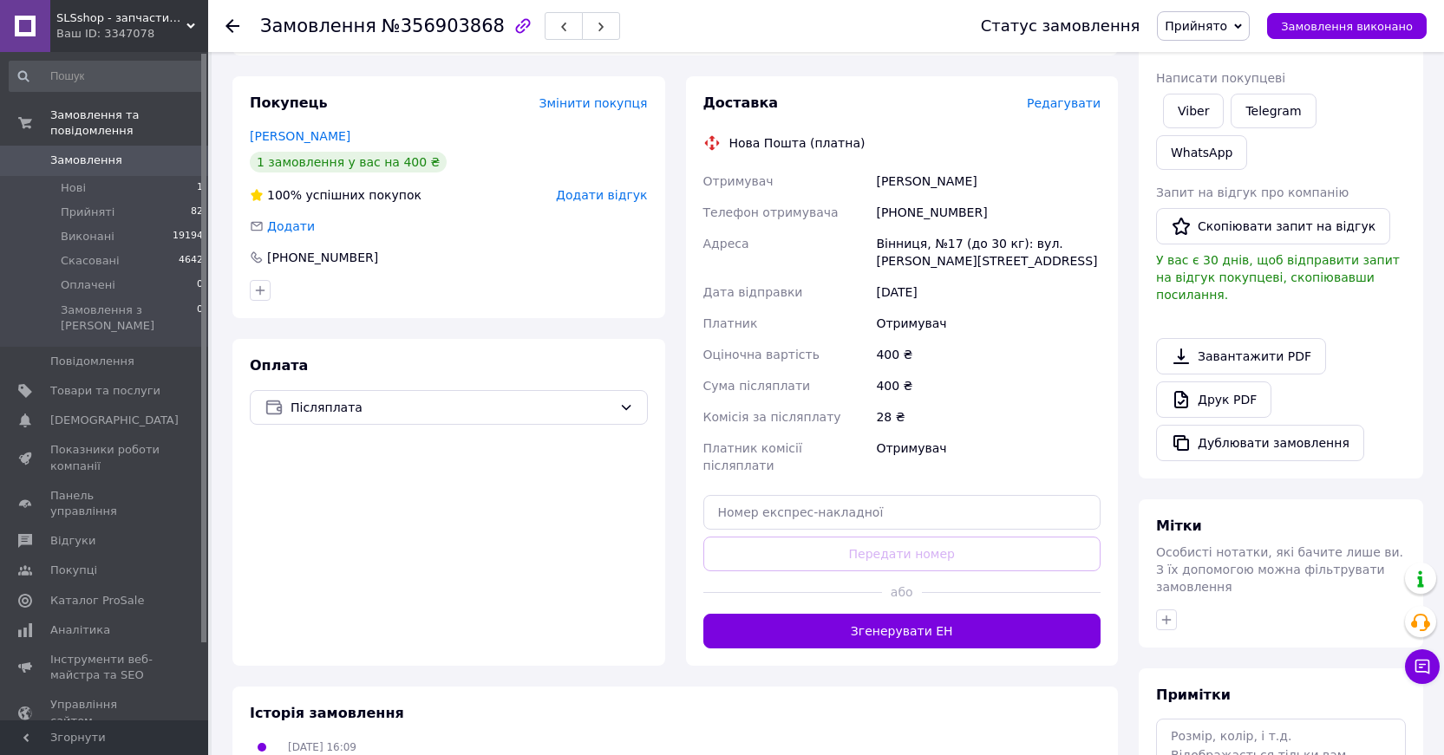
scroll to position [357, 0]
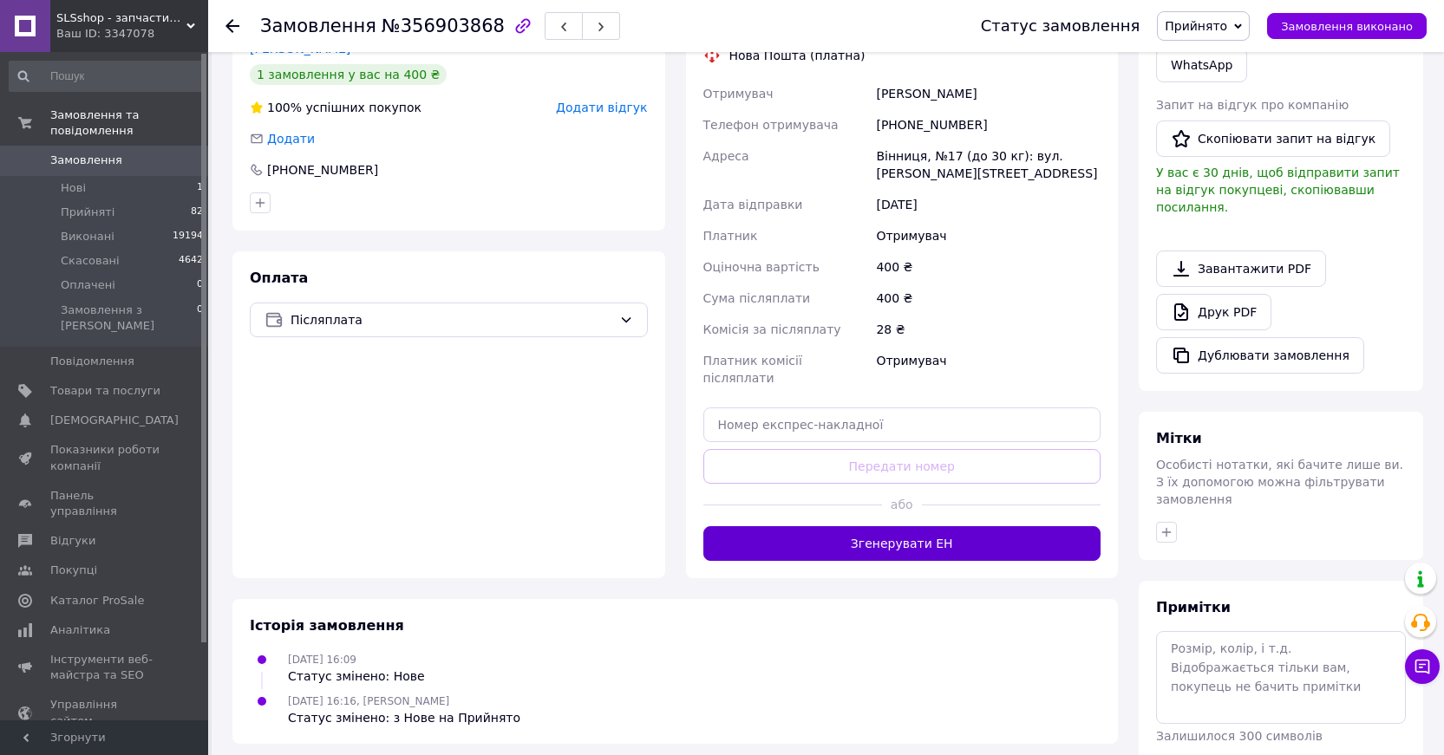
click at [914, 526] on button "Згенерувати ЕН" at bounding box center [902, 543] width 398 height 35
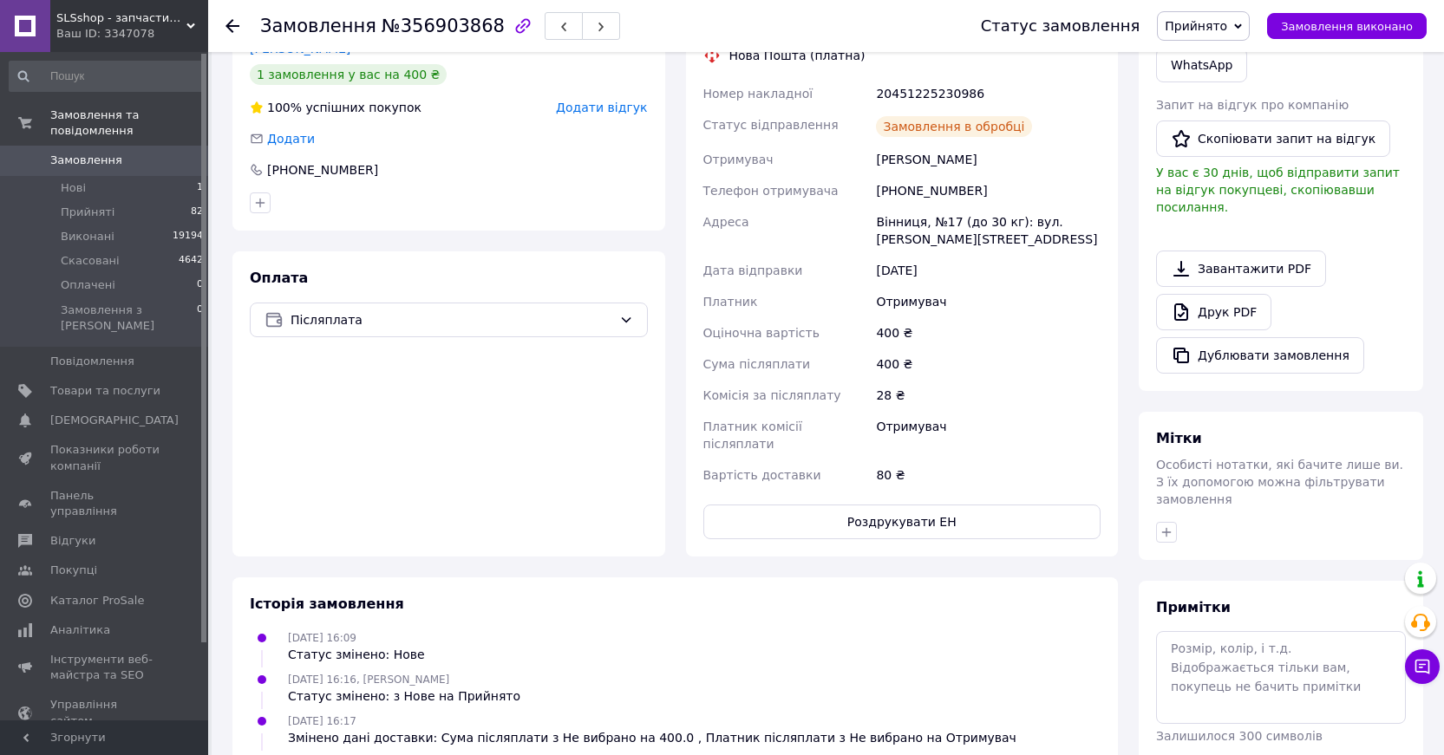
click at [229, 23] on use at bounding box center [232, 26] width 14 height 14
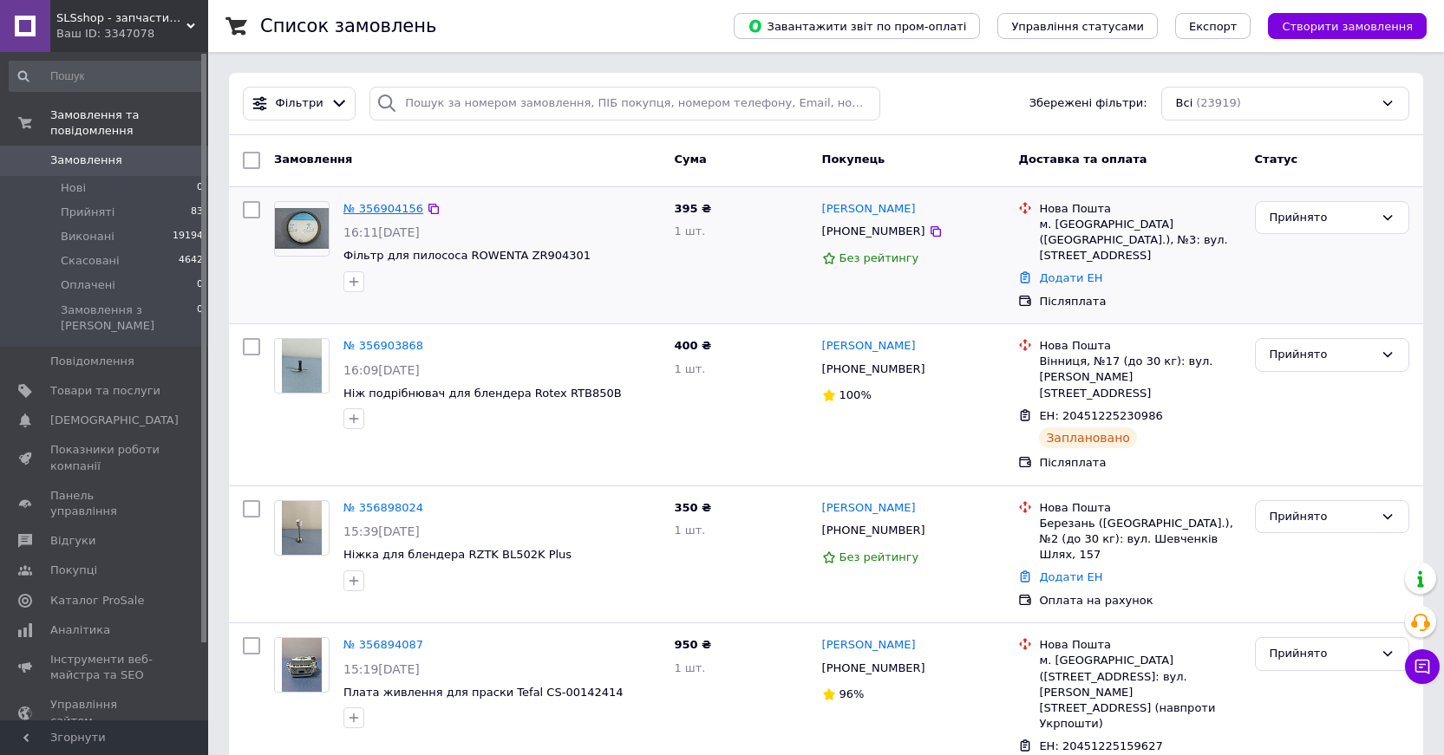
click at [375, 204] on link "№ 356904156" at bounding box center [383, 208] width 80 height 13
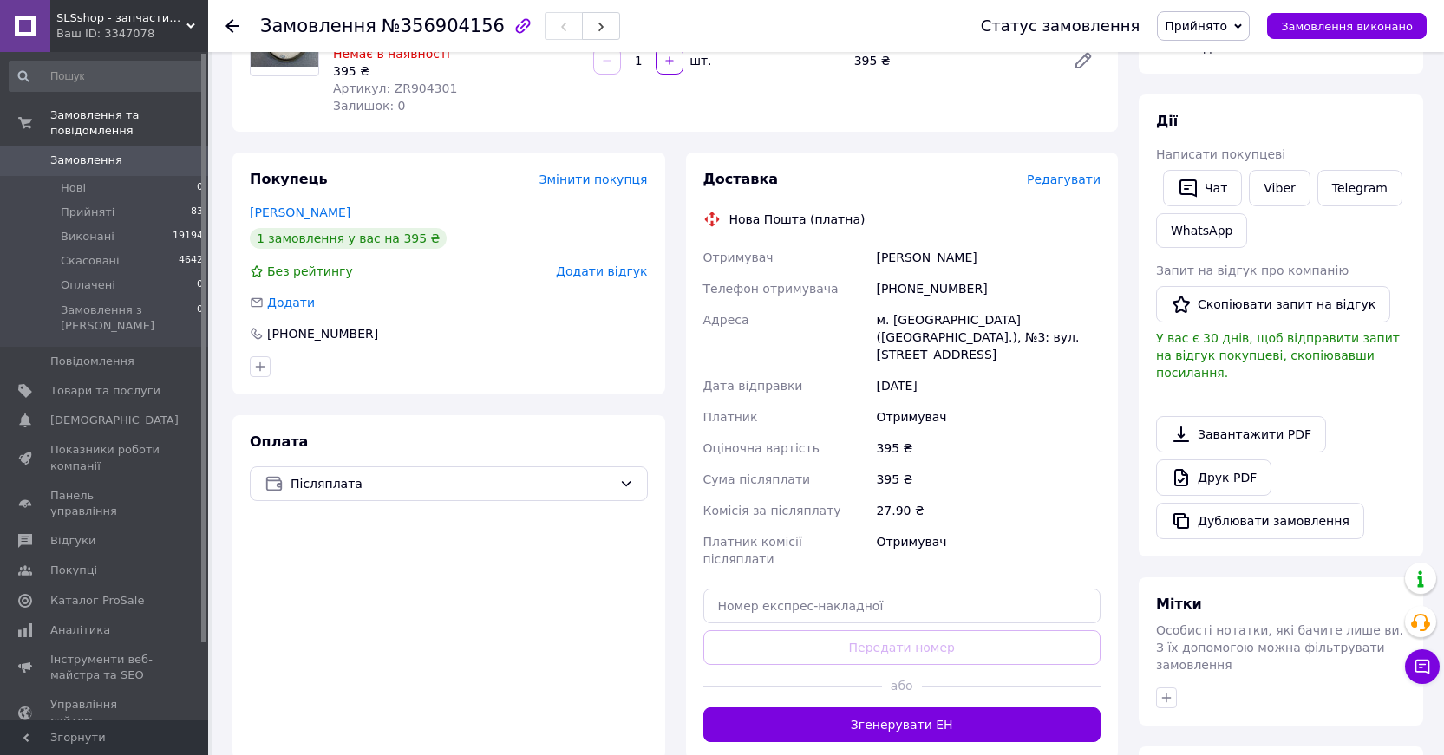
scroll to position [347, 0]
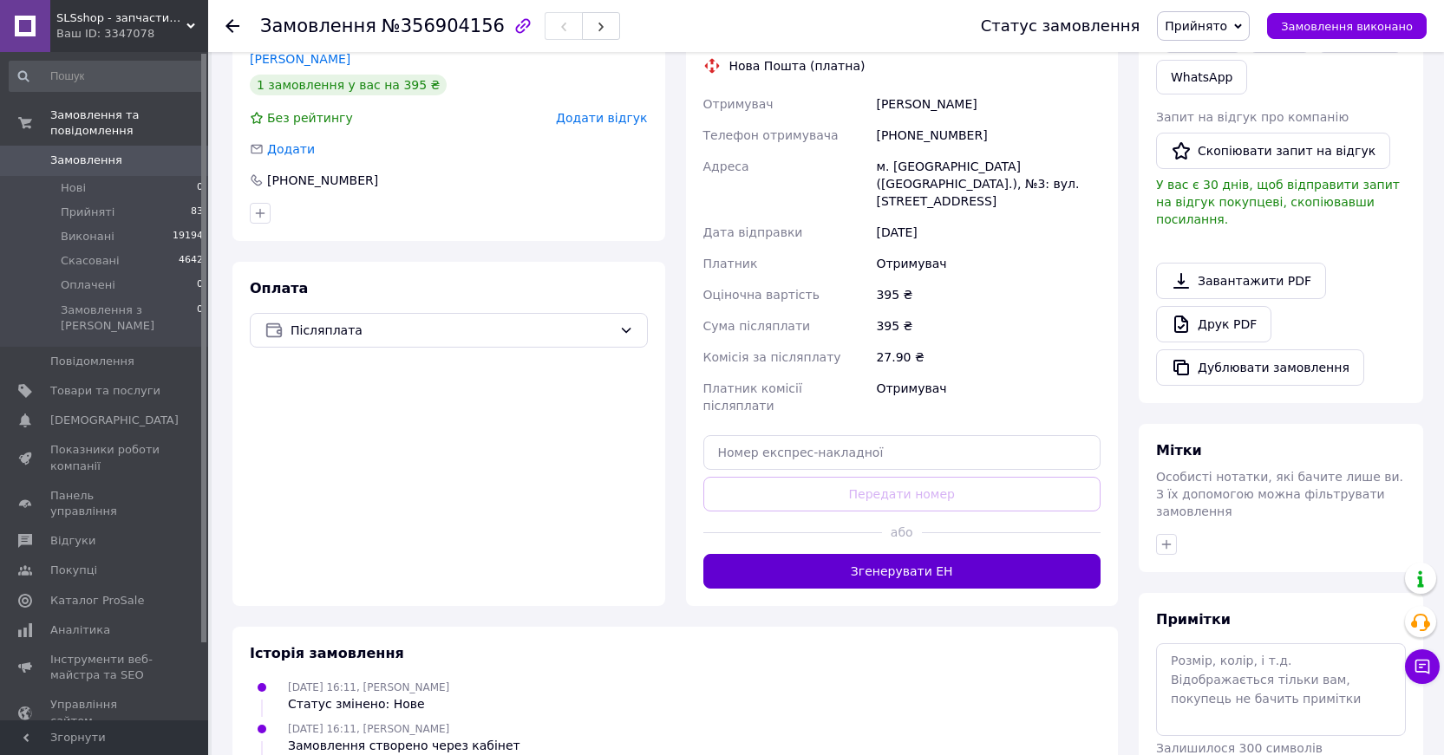
click at [907, 554] on button "Згенерувати ЕН" at bounding box center [902, 571] width 398 height 35
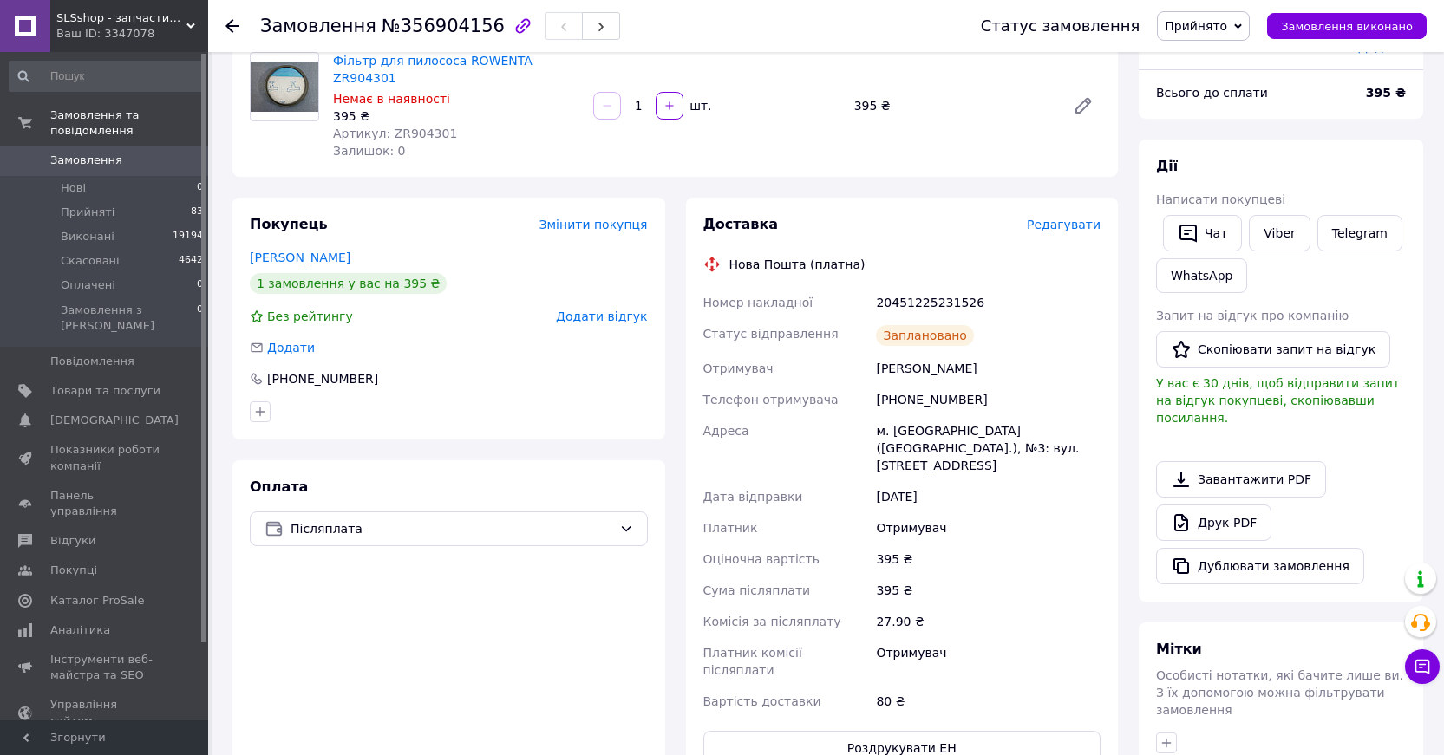
scroll to position [173, 0]
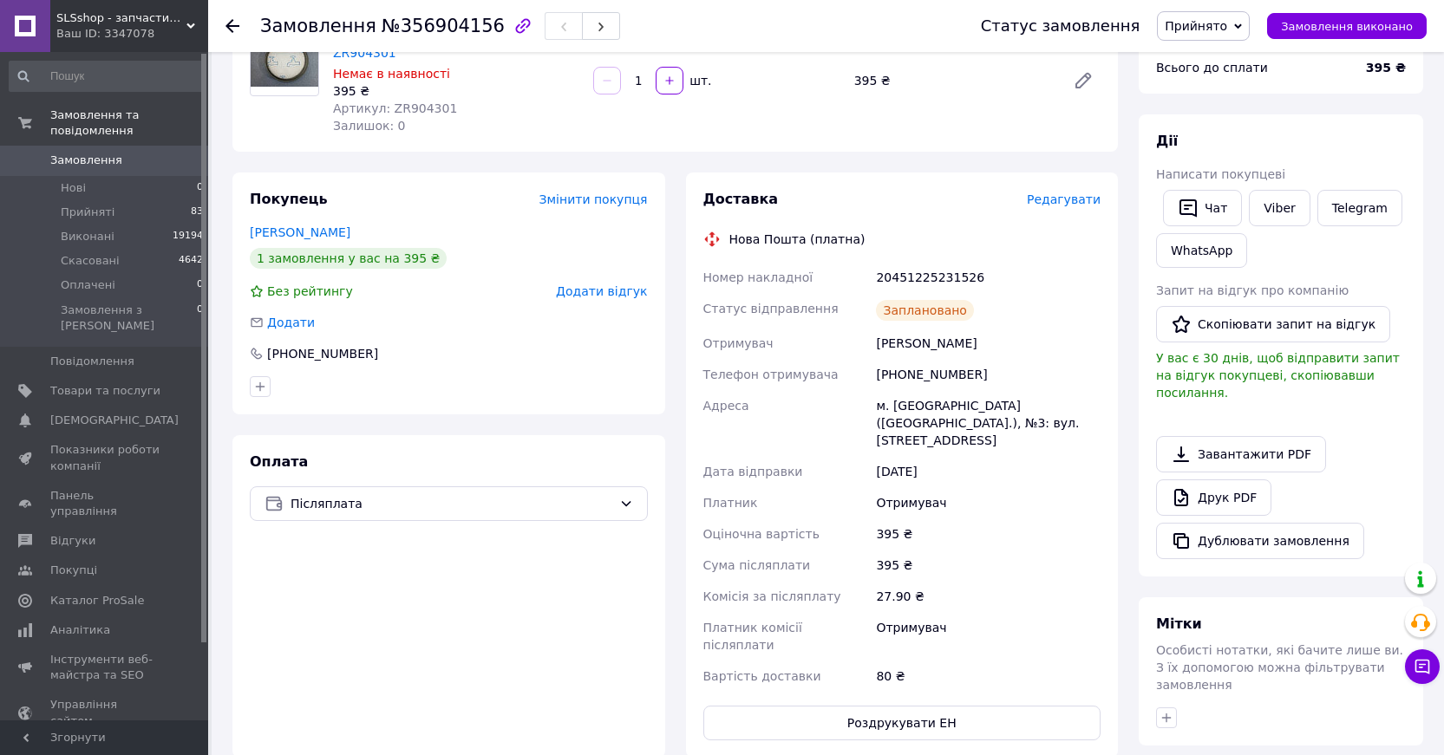
click at [81, 153] on span "Замовлення" at bounding box center [86, 161] width 72 height 16
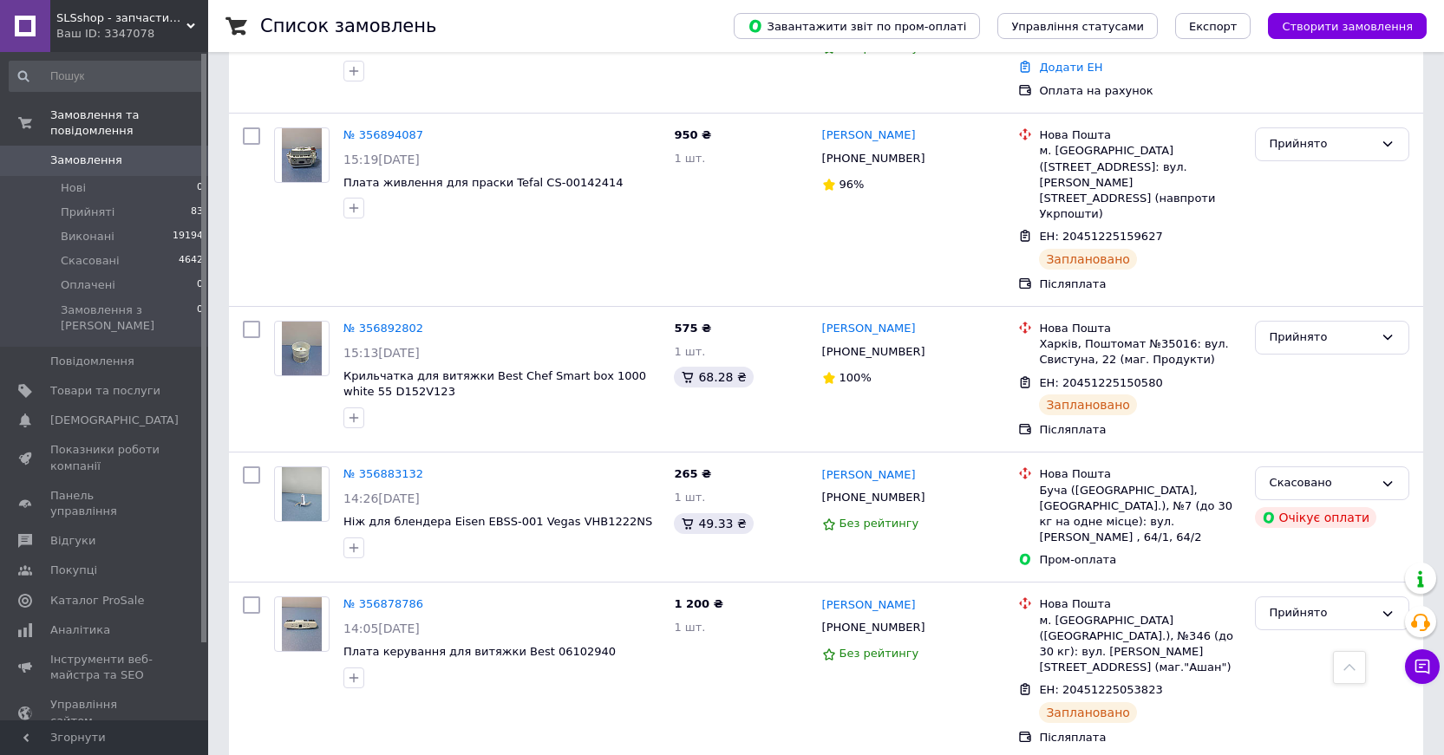
scroll to position [434, 0]
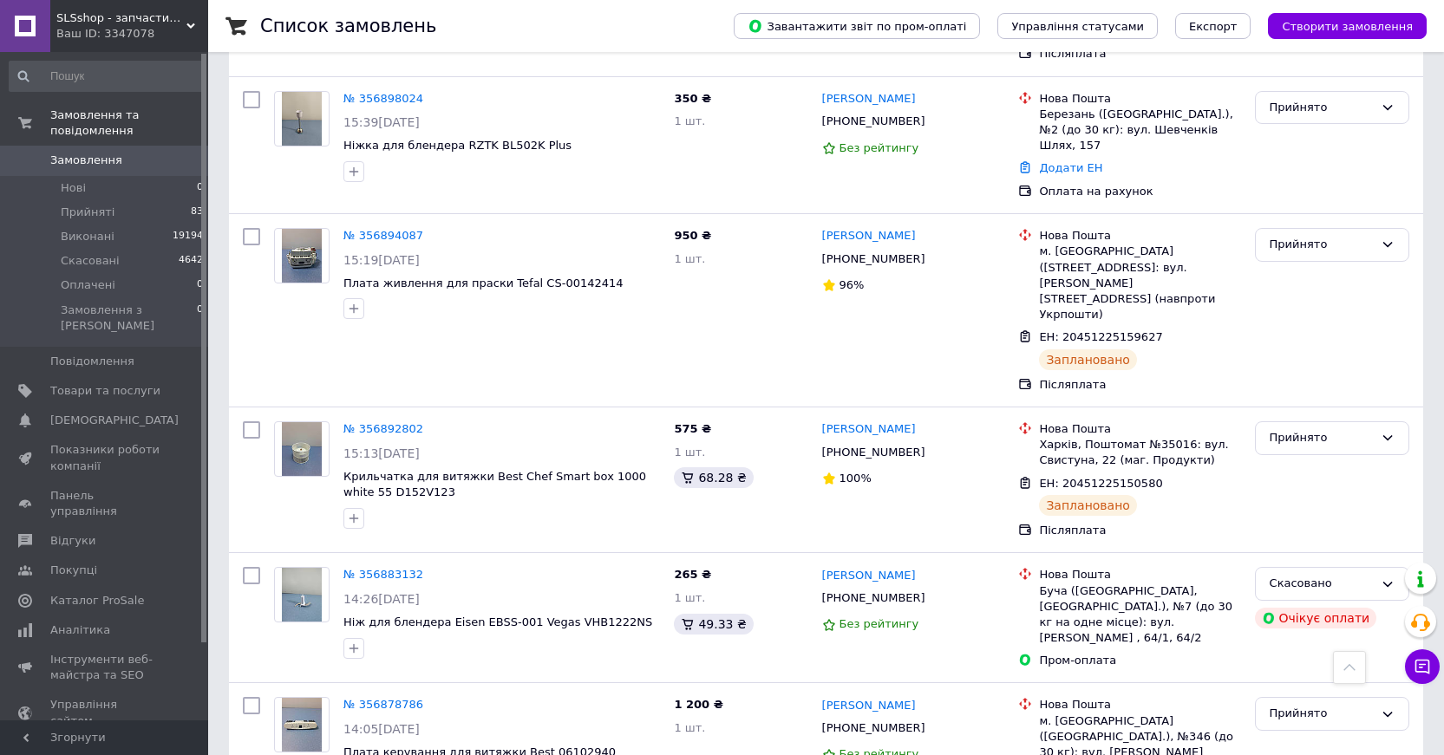
click at [84, 146] on link "Замовлення 0" at bounding box center [106, 160] width 213 height 29
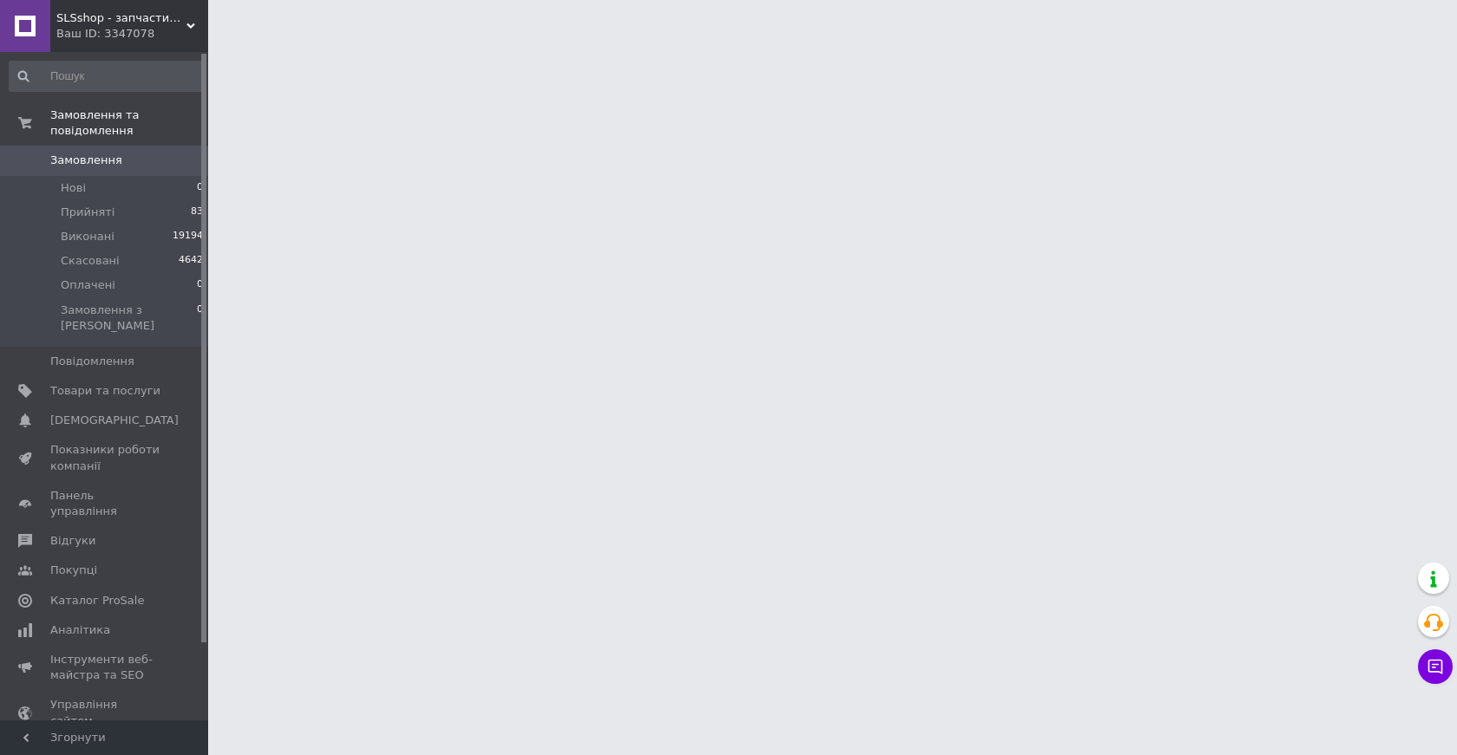
click at [128, 153] on span "Замовлення" at bounding box center [105, 161] width 110 height 16
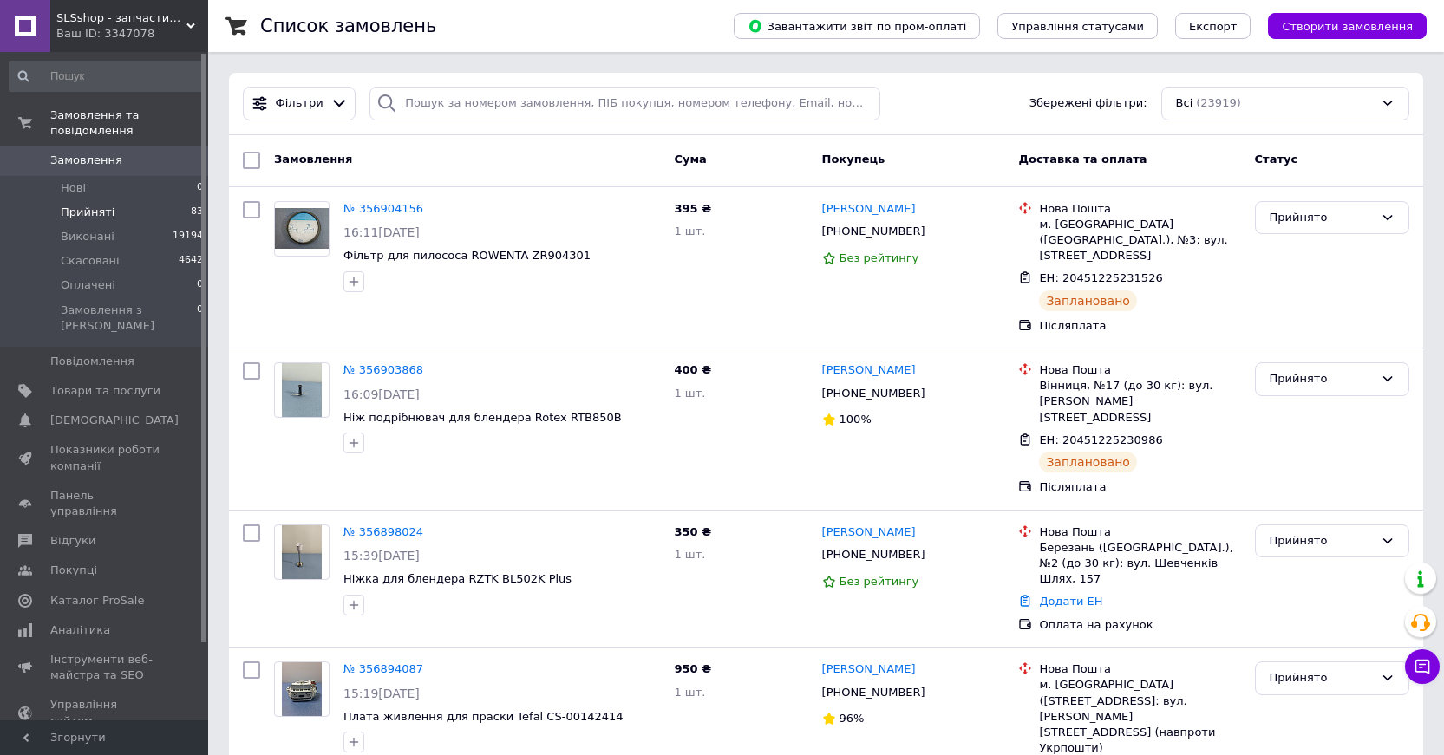
click at [83, 205] on span "Прийняті" at bounding box center [88, 213] width 54 height 16
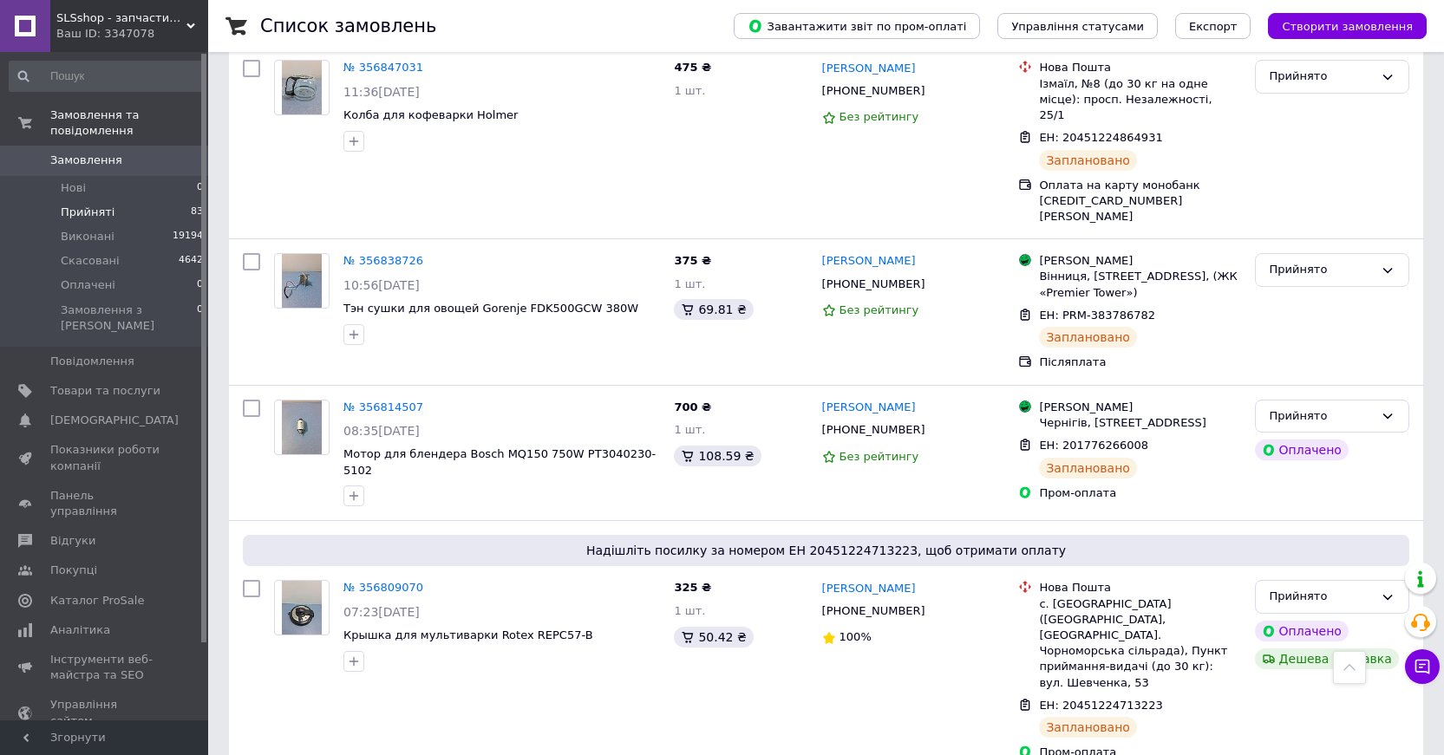
scroll to position [1333, 0]
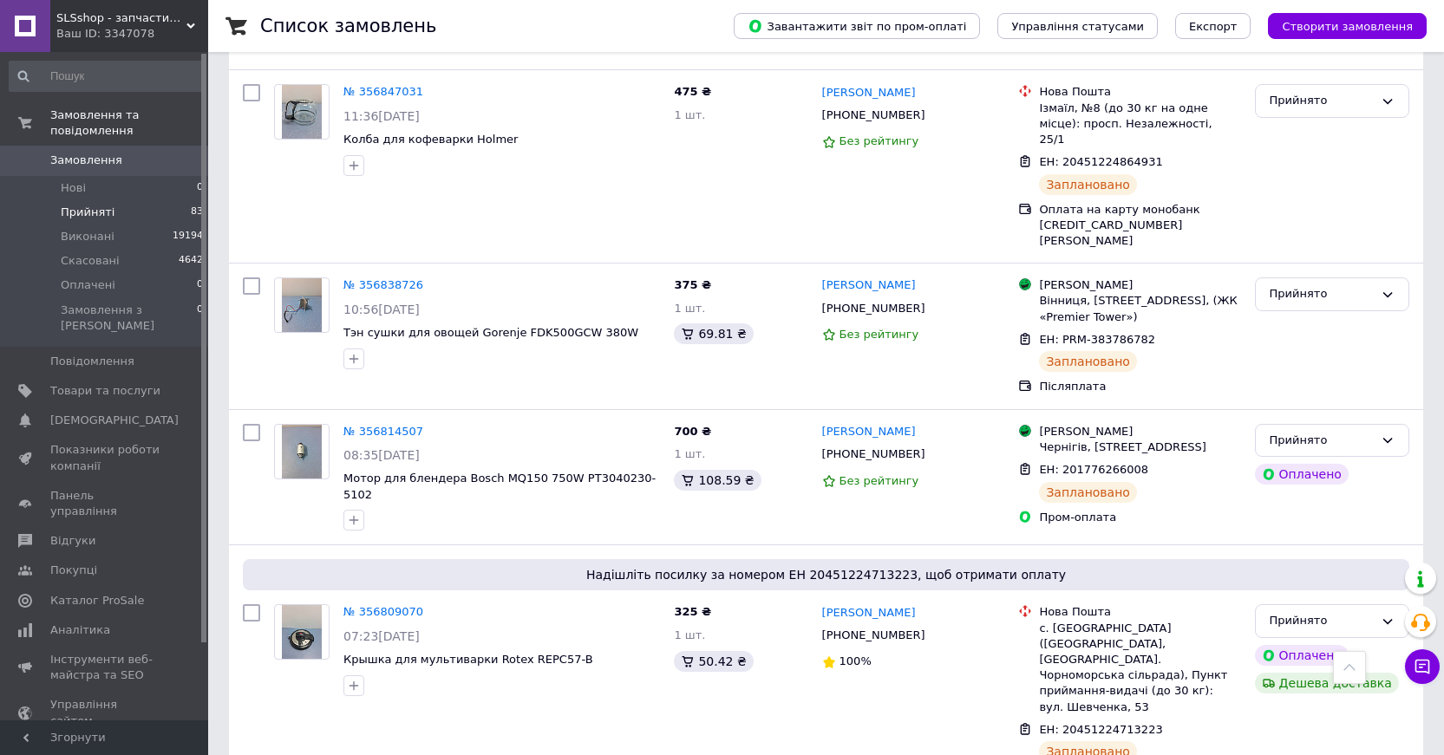
click at [361, 425] on link "№ 356814507" at bounding box center [383, 431] width 80 height 13
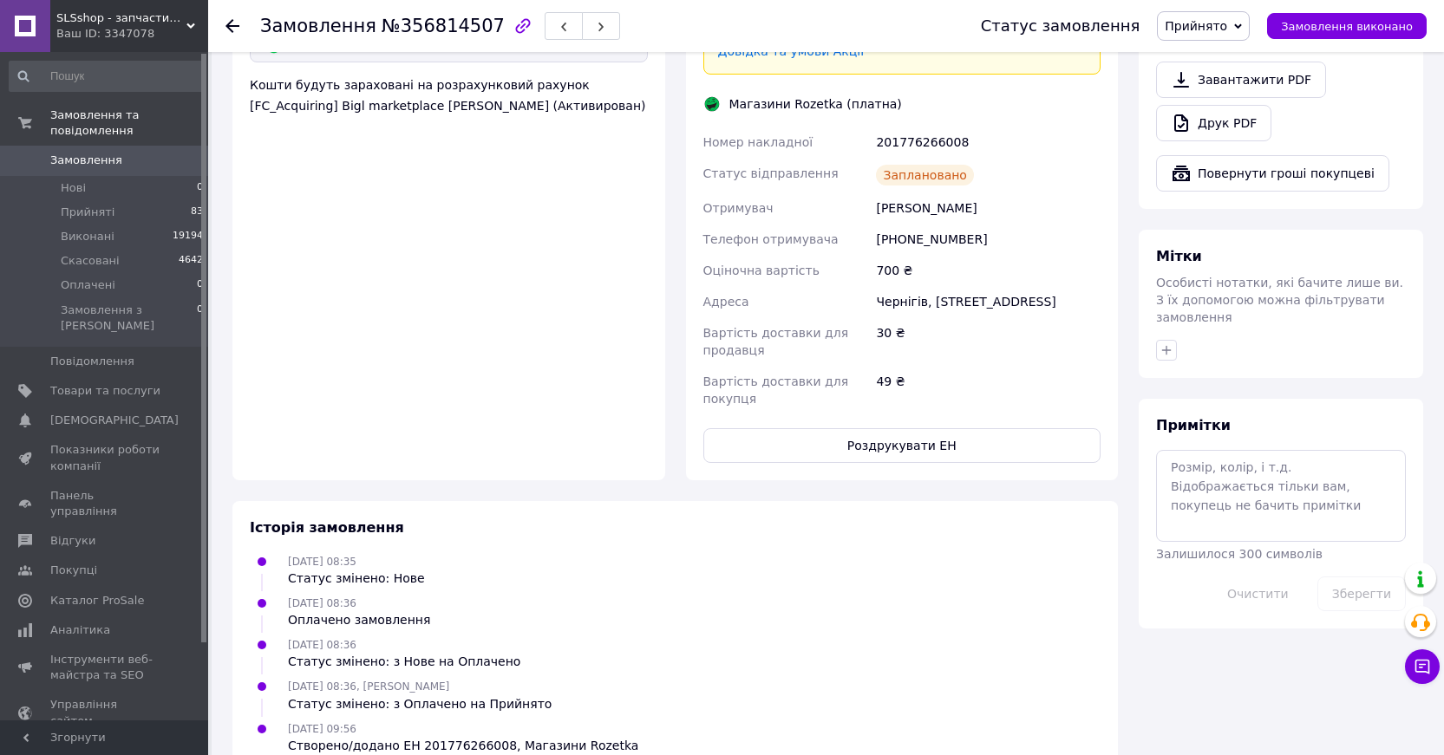
scroll to position [1104, 0]
click at [899, 427] on button "Роздрукувати ЕН" at bounding box center [902, 444] width 398 height 35
click at [231, 23] on icon at bounding box center [232, 26] width 14 height 14
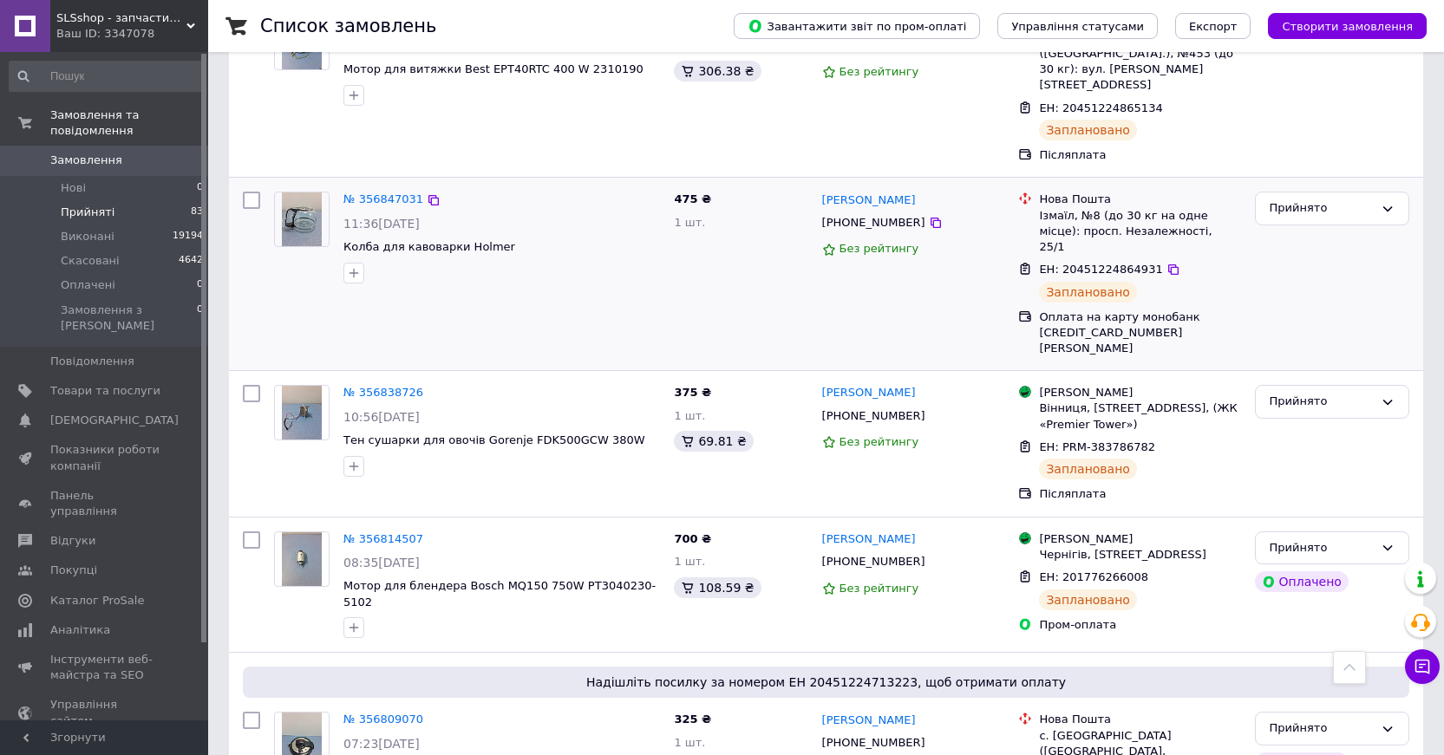
scroll to position [1301, 0]
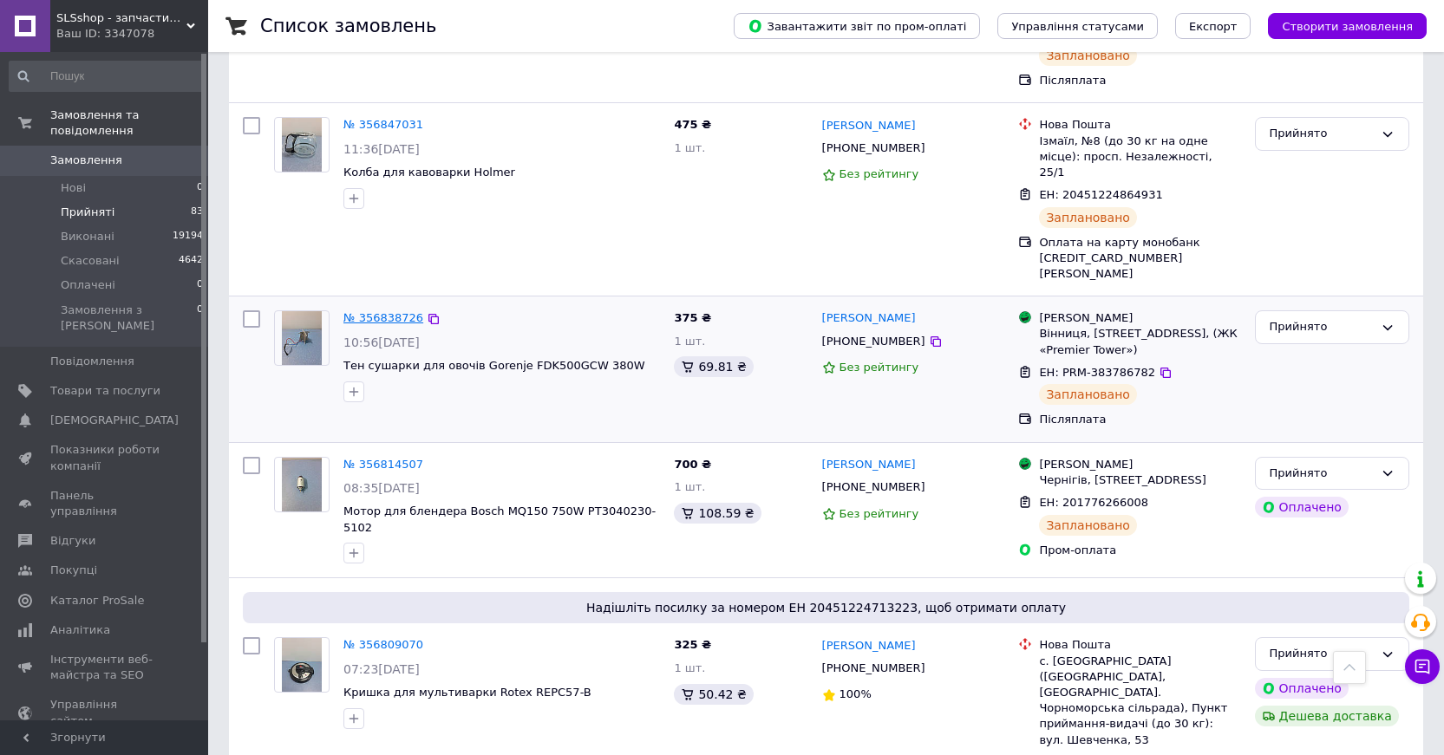
click at [366, 311] on link "№ 356838726" at bounding box center [383, 317] width 80 height 13
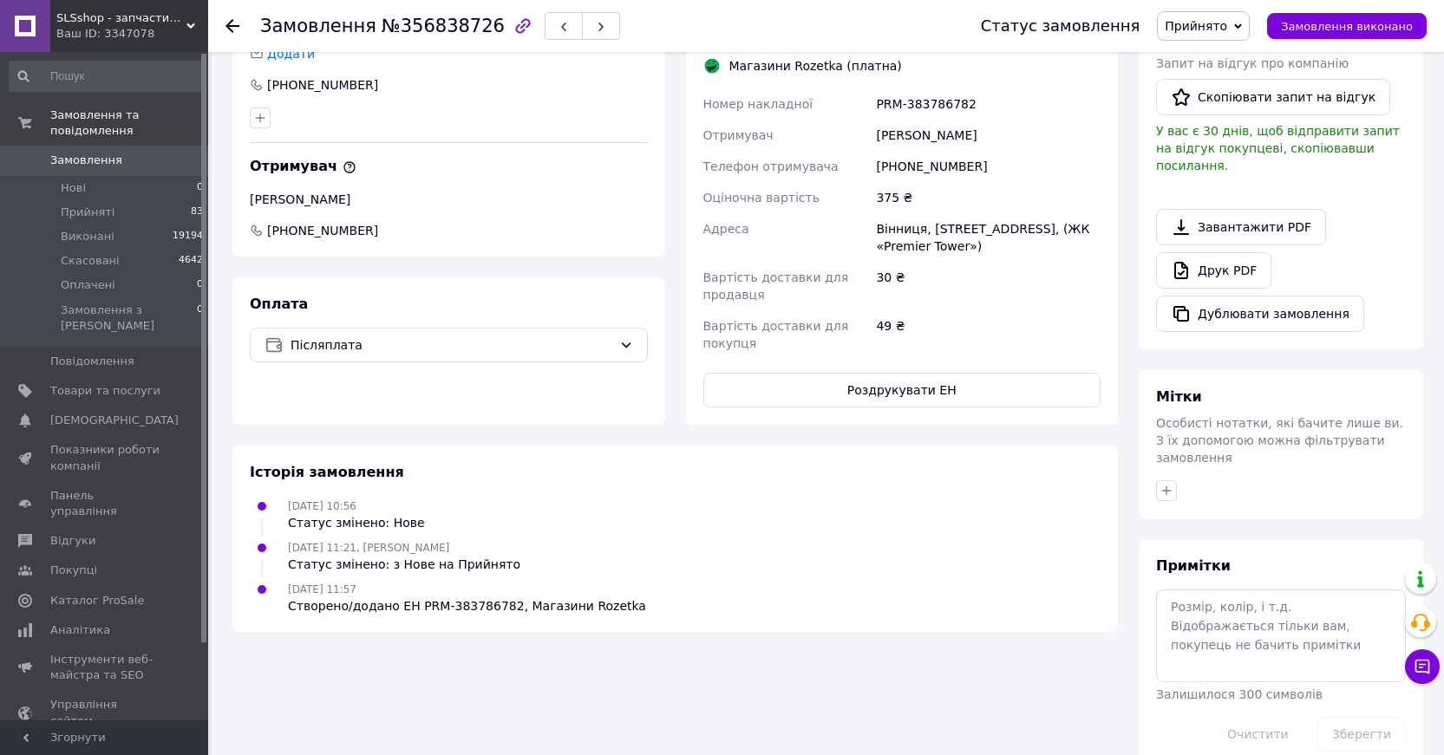
scroll to position [572, 0]
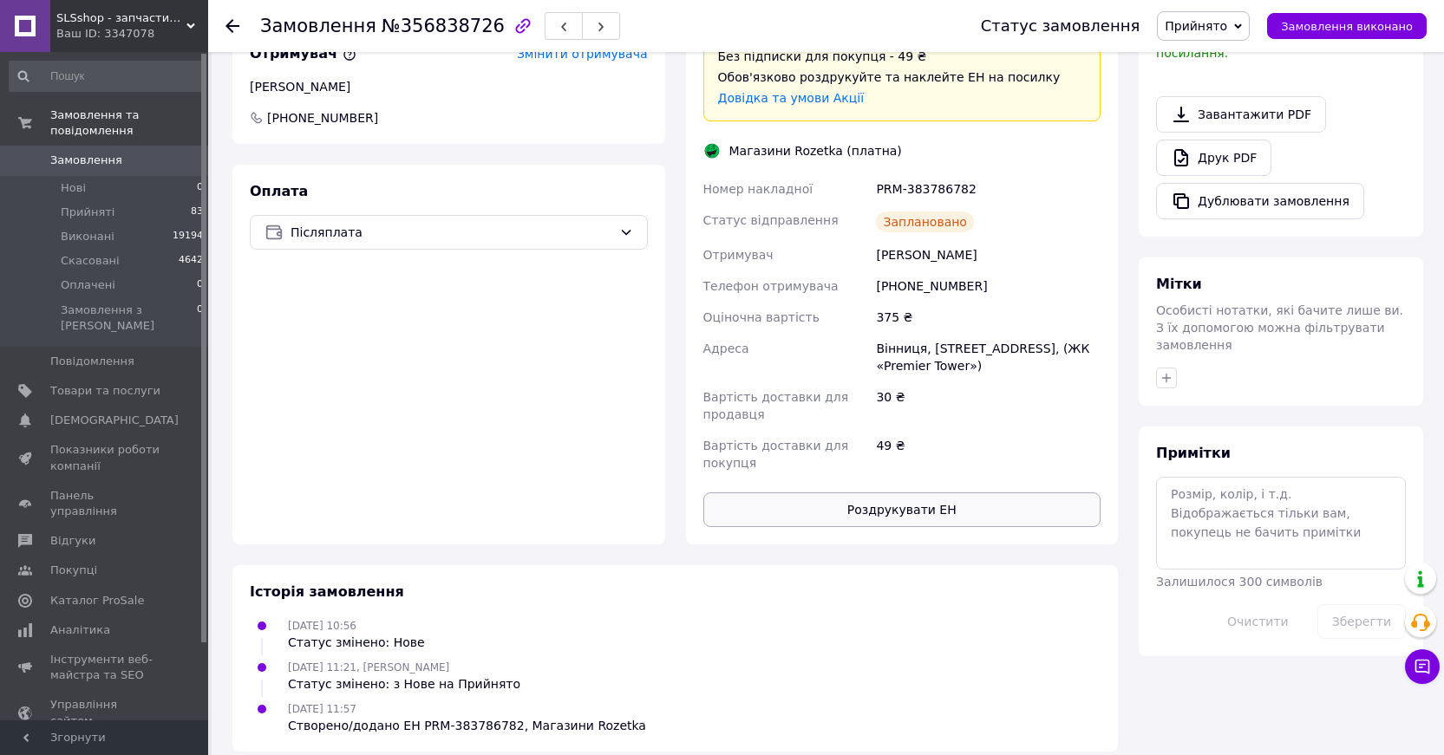
click at [877, 492] on button "Роздрукувати ЕН" at bounding box center [902, 509] width 398 height 35
click at [233, 16] on div at bounding box center [242, 26] width 35 height 52
click at [235, 28] on icon at bounding box center [232, 26] width 14 height 14
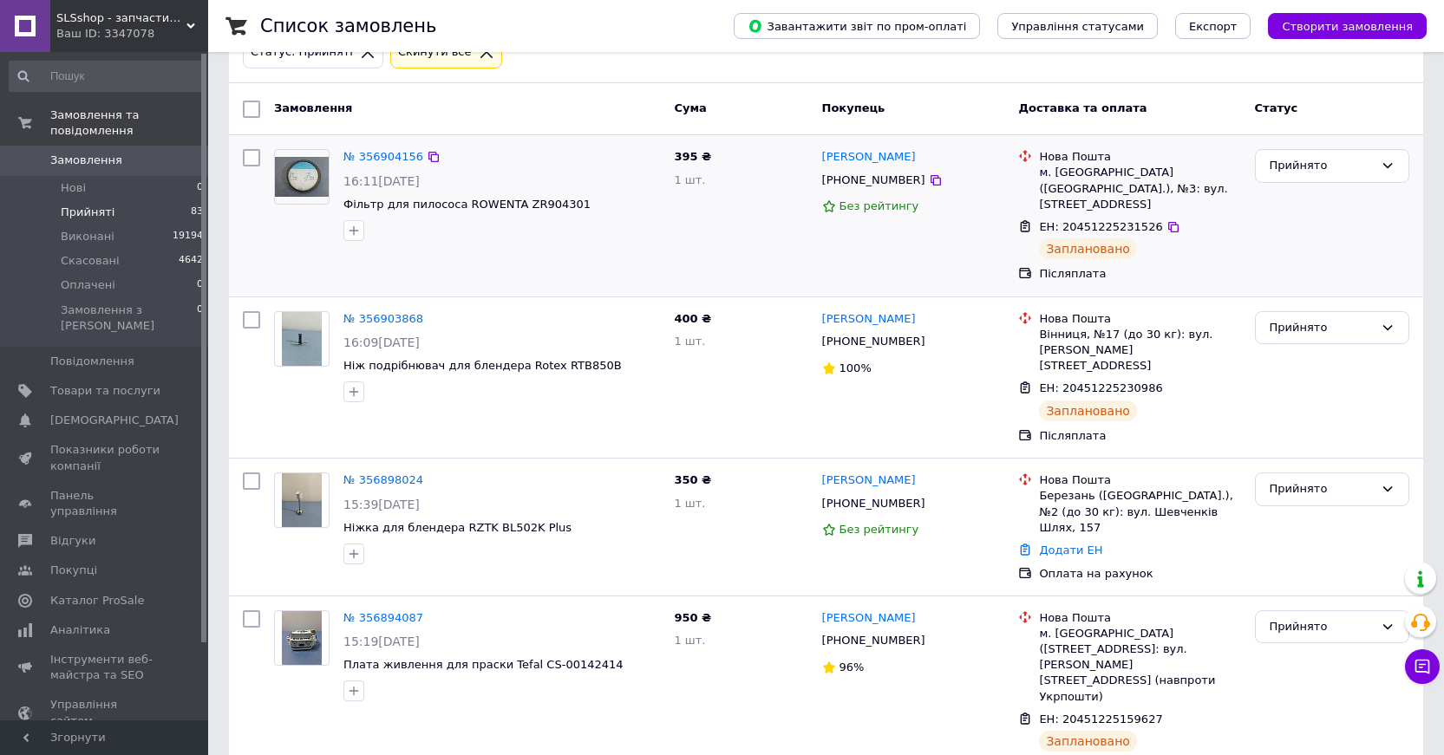
scroll to position [87, 0]
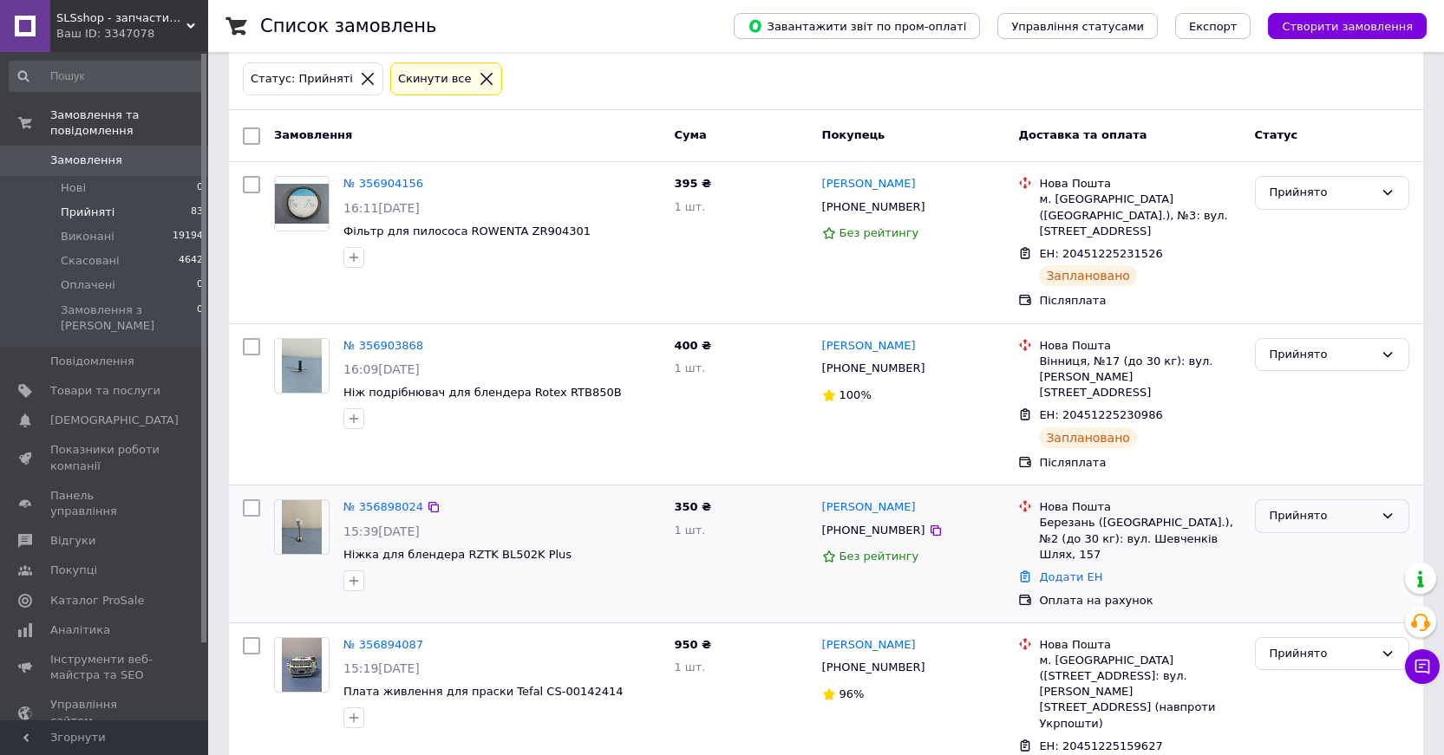
click at [1370, 507] on div "Прийнято" at bounding box center [1321, 516] width 104 height 18
click at [1275, 568] on li "Скасовано" at bounding box center [1331, 584] width 153 height 32
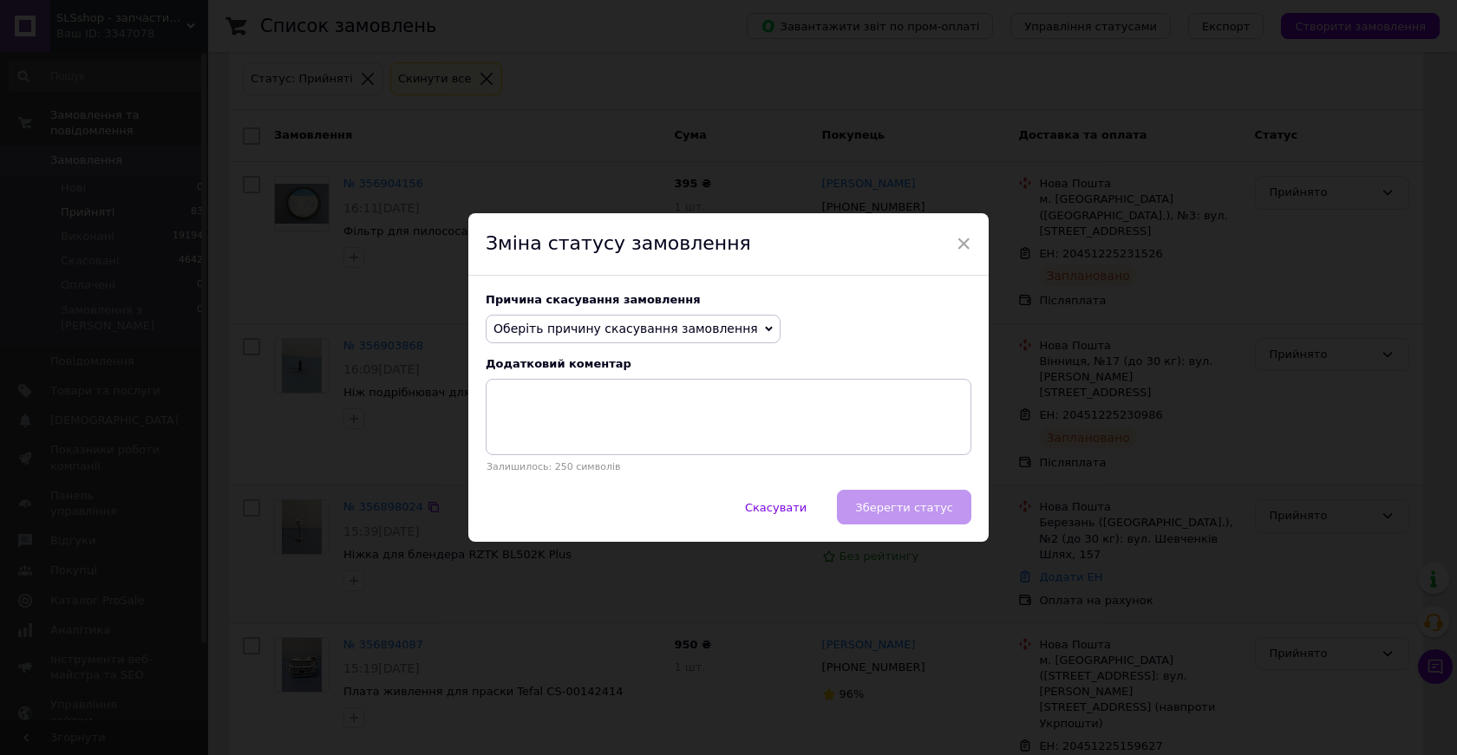
click at [714, 336] on span "Оберіть причину скасування замовлення" at bounding box center [625, 329] width 264 height 14
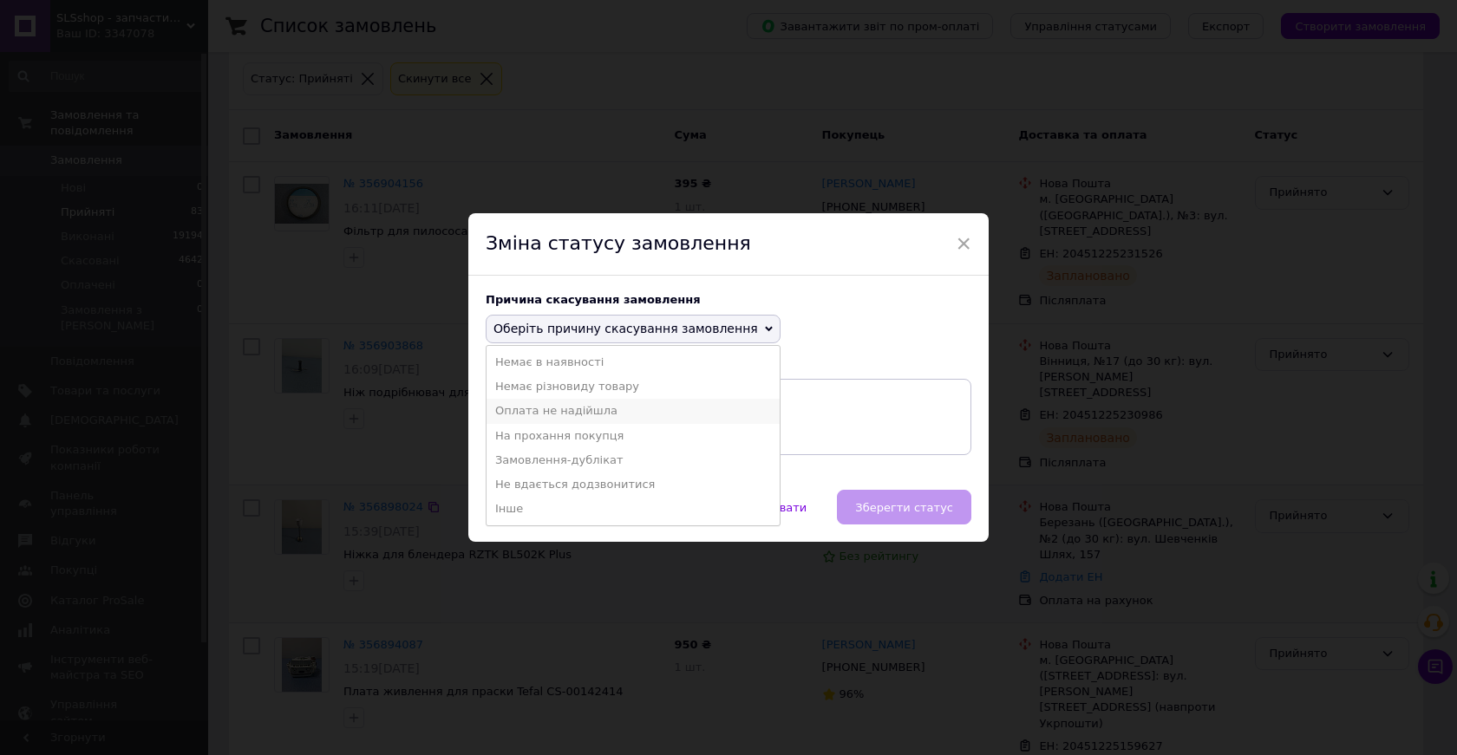
click at [546, 412] on li "Оплата не надійшла" at bounding box center [632, 411] width 293 height 24
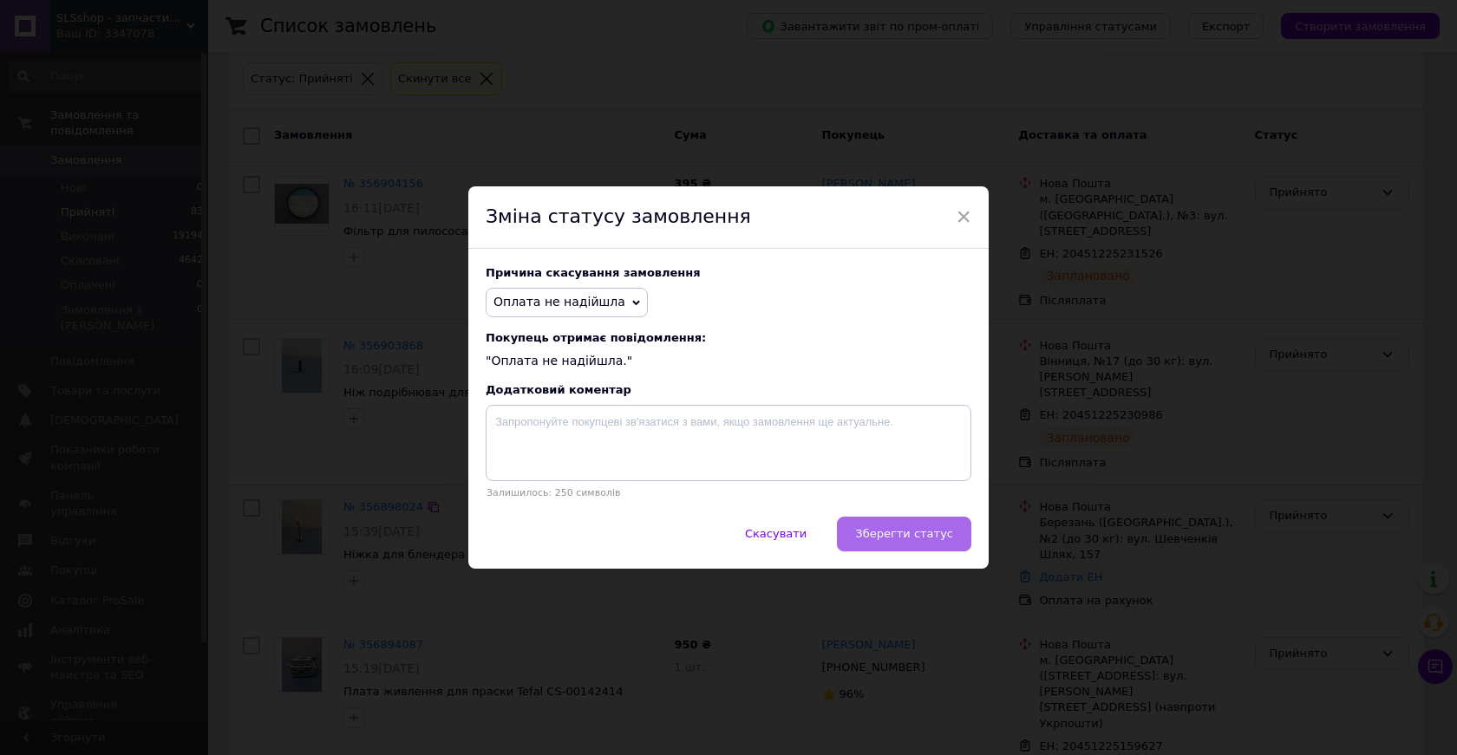
click at [901, 532] on span "Зберегти статус" at bounding box center [904, 533] width 98 height 13
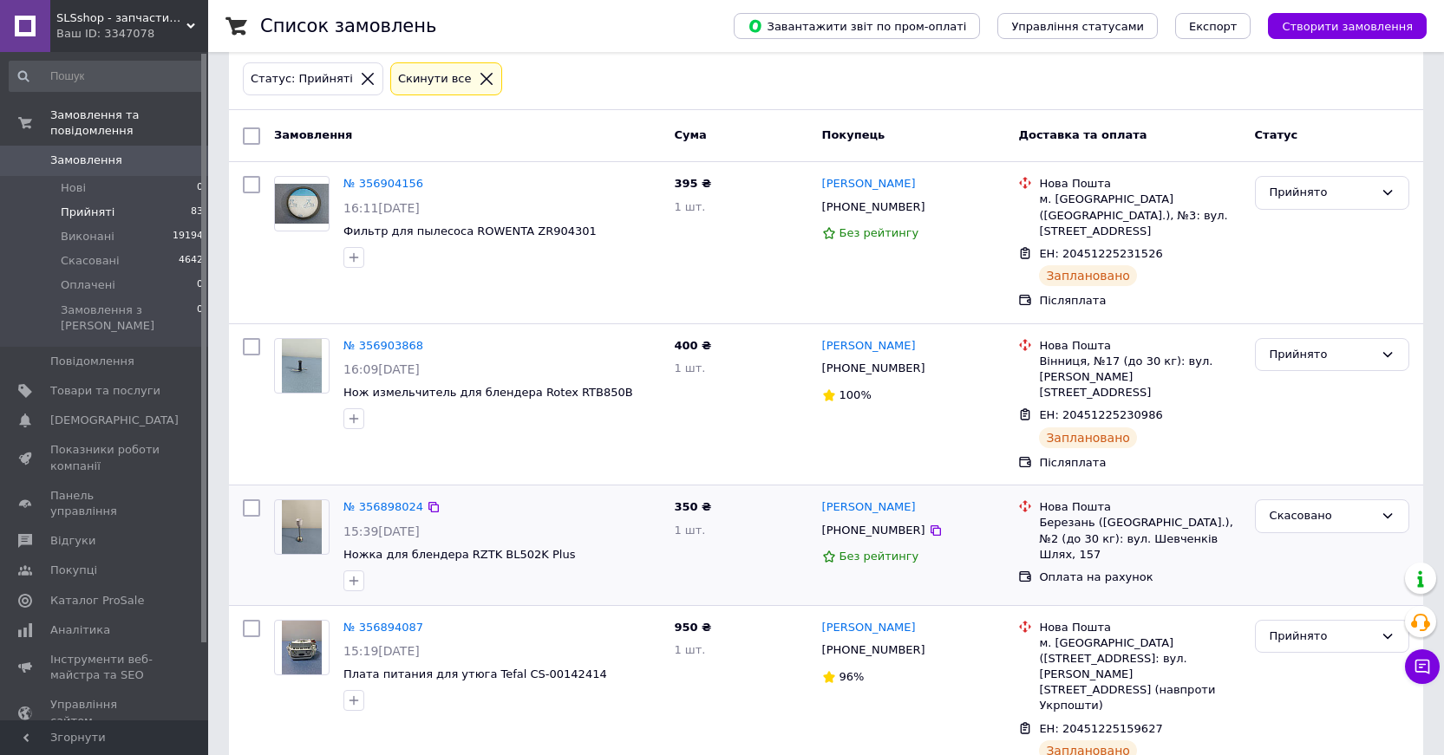
click at [105, 205] on span "Прийняті" at bounding box center [88, 213] width 54 height 16
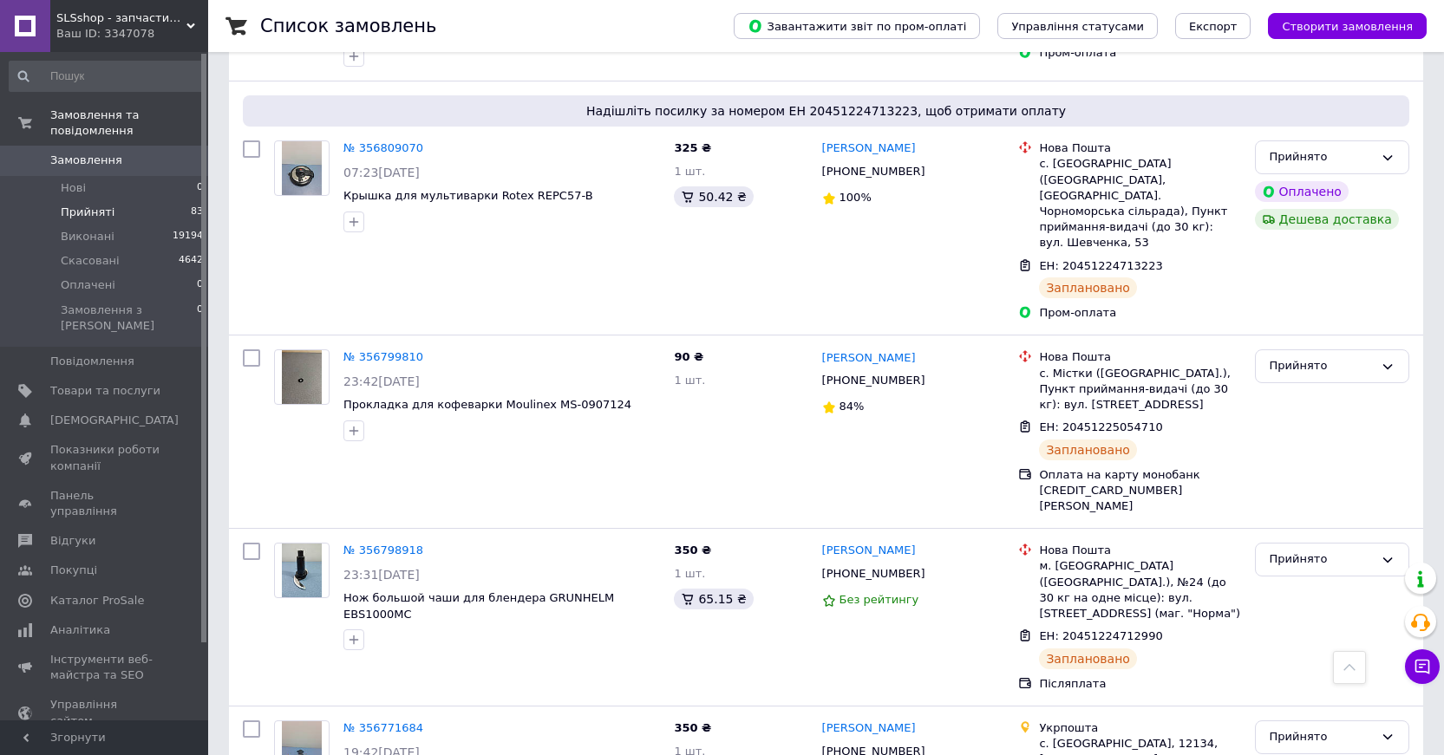
scroll to position [1821, 0]
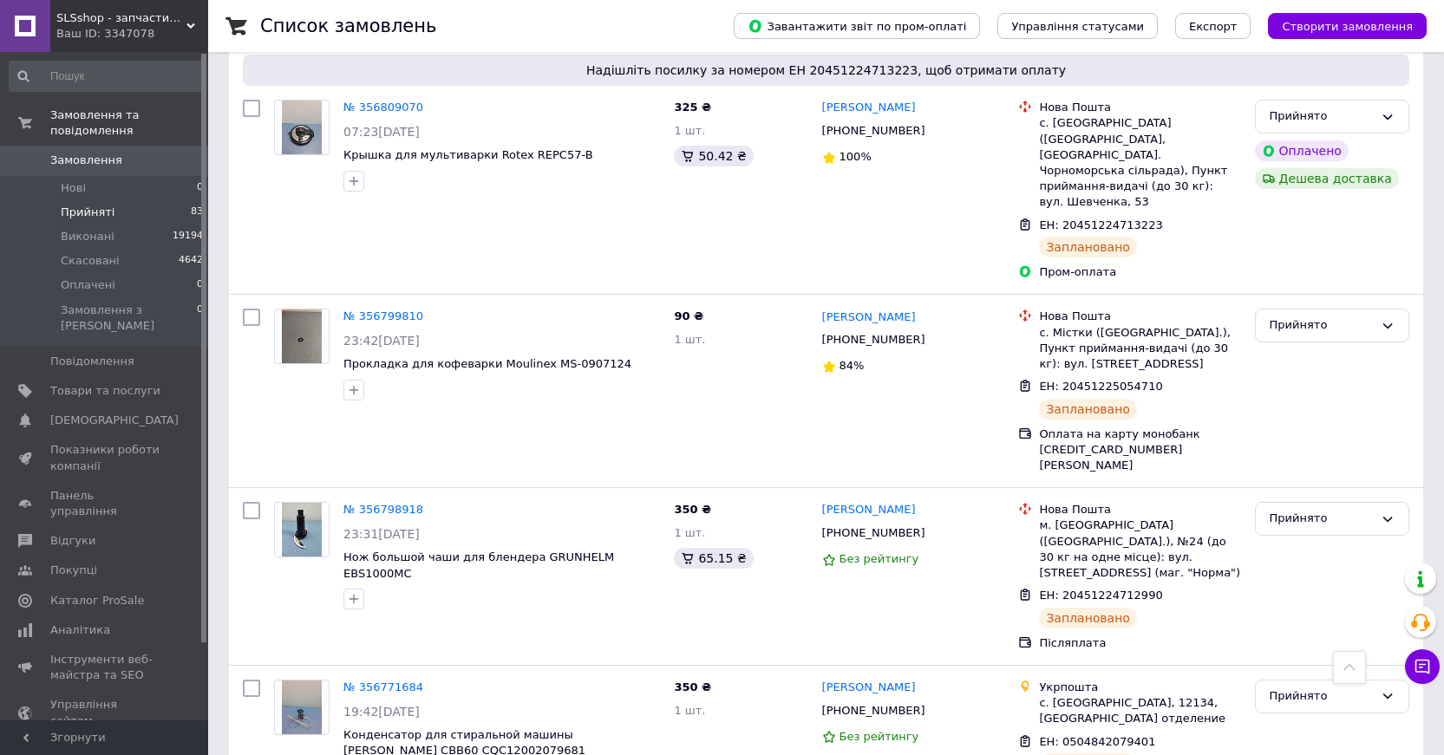
click at [113, 153] on span "Замовлення" at bounding box center [86, 161] width 72 height 16
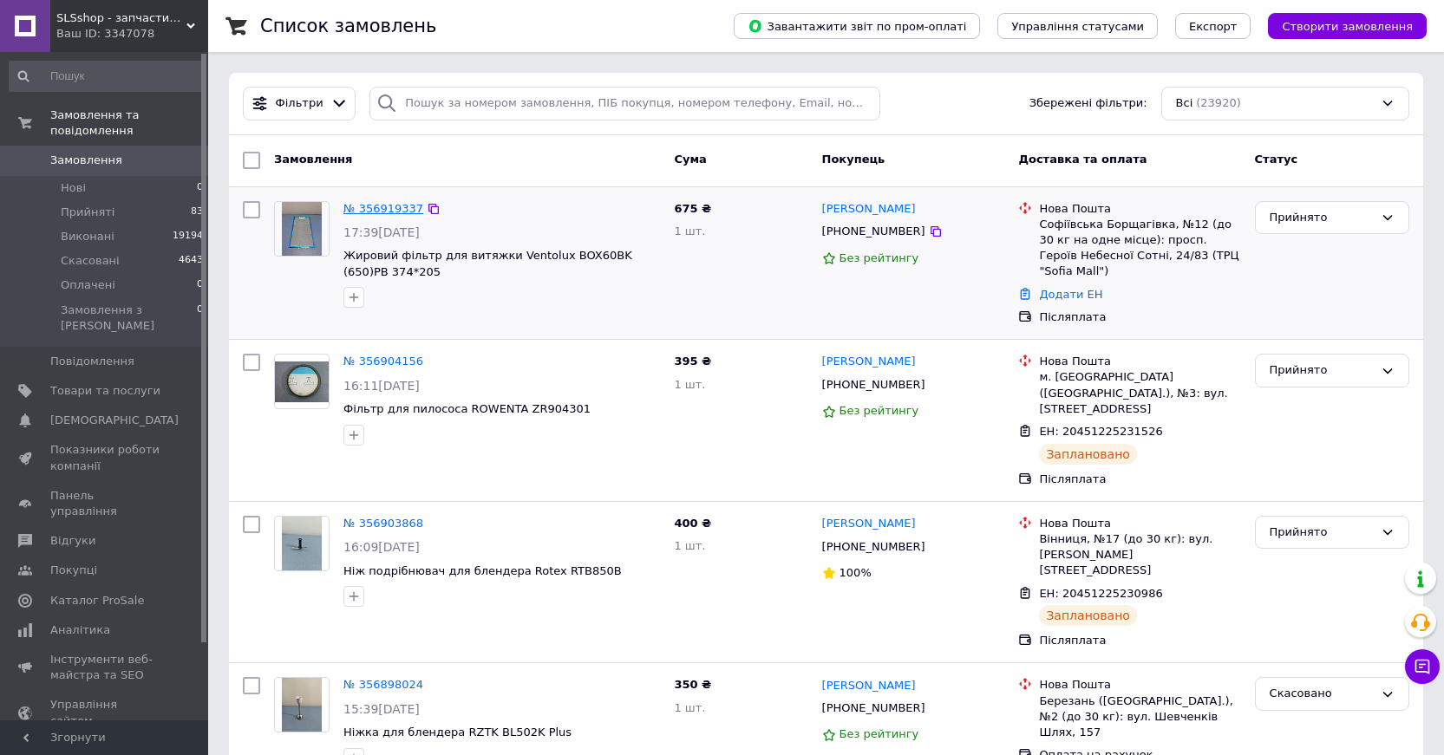
click at [375, 205] on link "№ 356919337" at bounding box center [383, 208] width 80 height 13
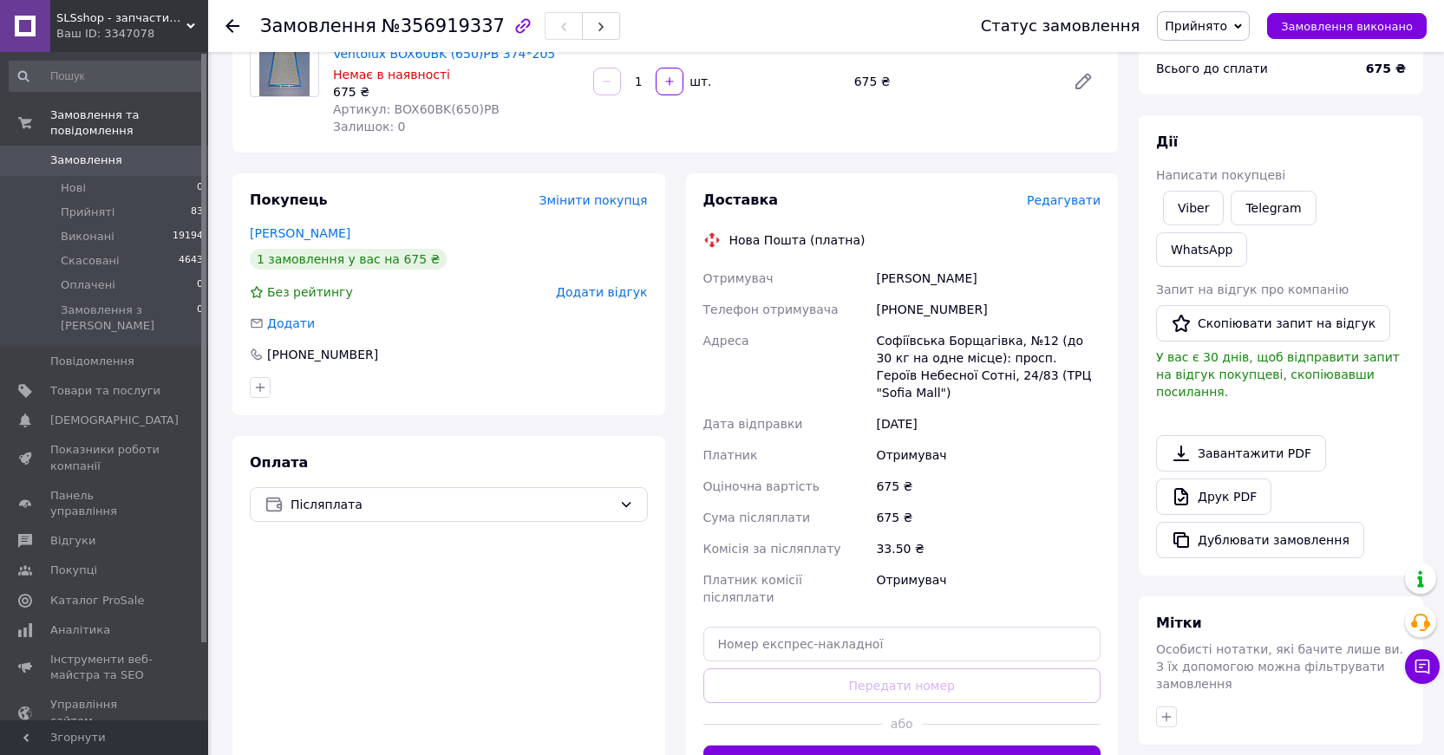
scroll to position [173, 0]
click at [956, 745] on button "Згенерувати ЕН" at bounding box center [902, 762] width 398 height 35
